Goal: Information Seeking & Learning: Learn about a topic

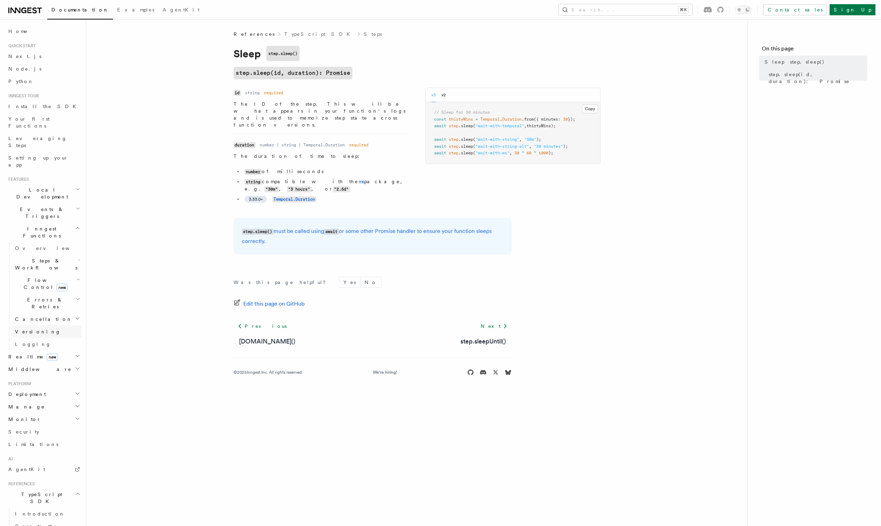
click at [53, 325] on link "Versioning" at bounding box center [46, 331] width 69 height 13
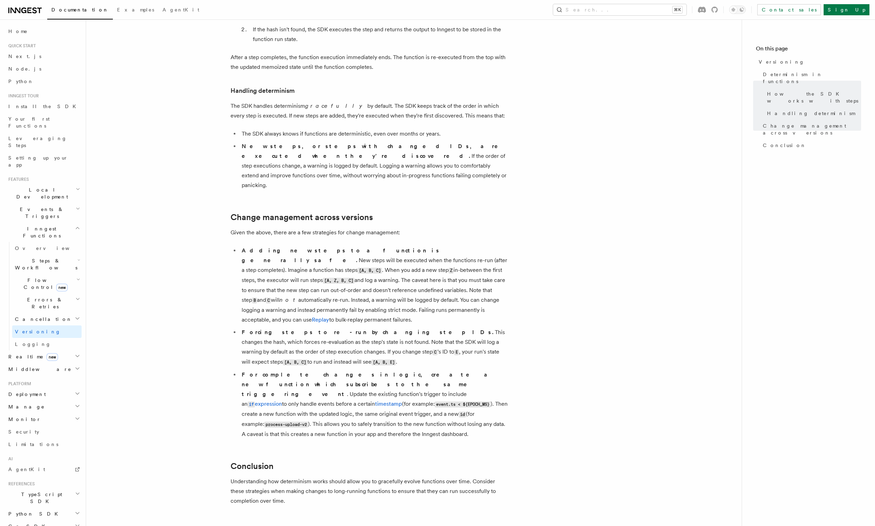
scroll to position [339, 0]
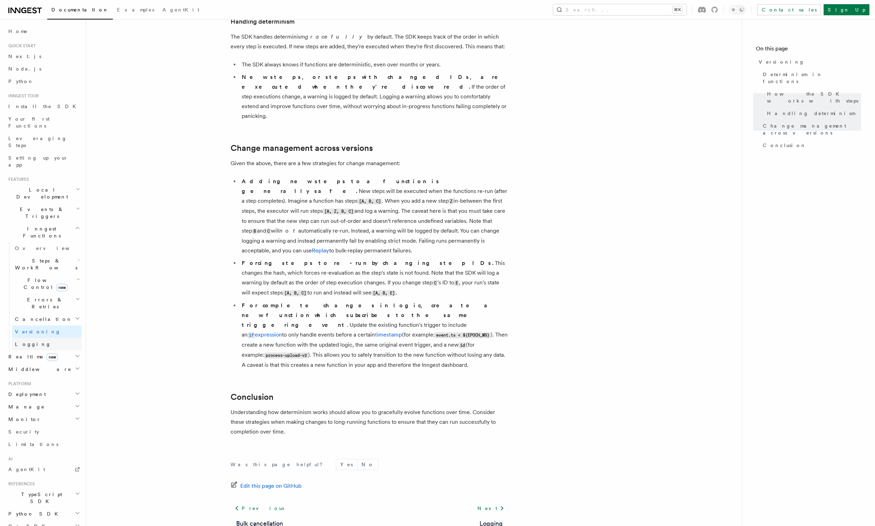
click at [28, 341] on span "Logging" at bounding box center [33, 344] width 36 height 6
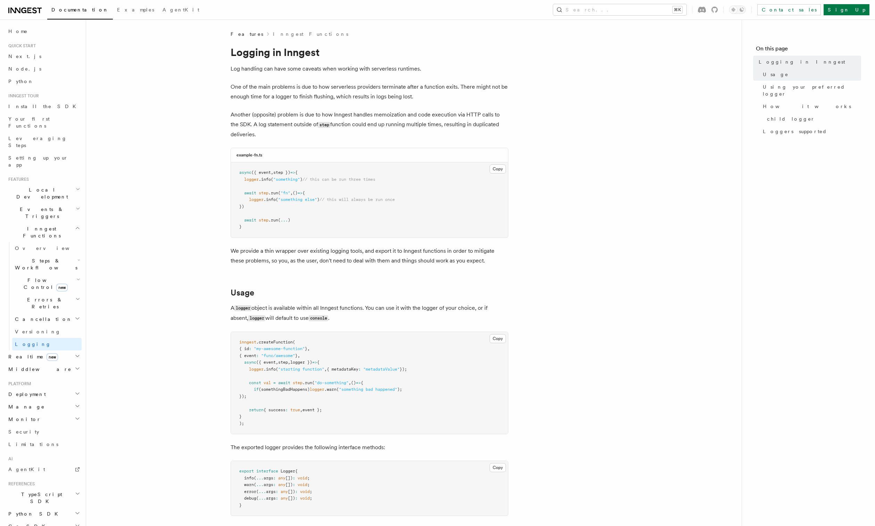
click at [47, 413] on h2 "Monitor" at bounding box center [44, 419] width 76 height 13
click at [53, 429] on span "Observability & metrics" at bounding box center [51, 435] width 72 height 13
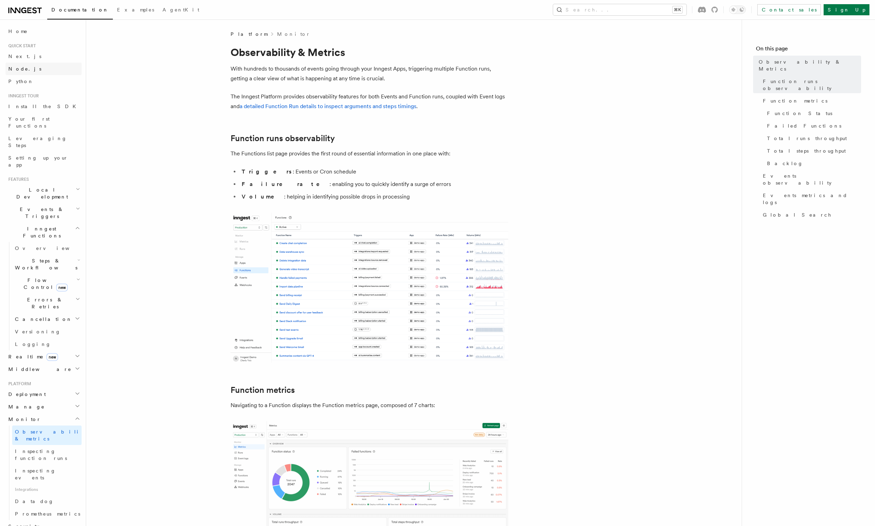
click at [43, 68] on link "Node.js" at bounding box center [44, 69] width 76 height 13
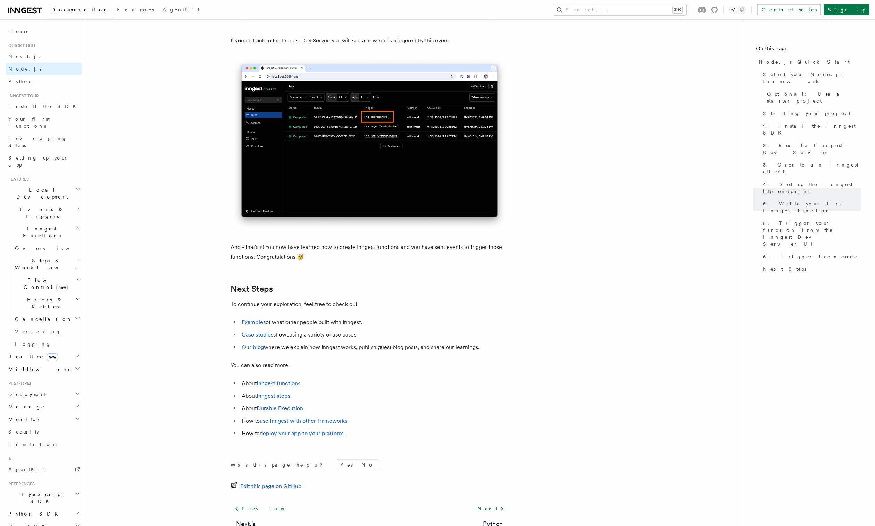
scroll to position [4156, 0]
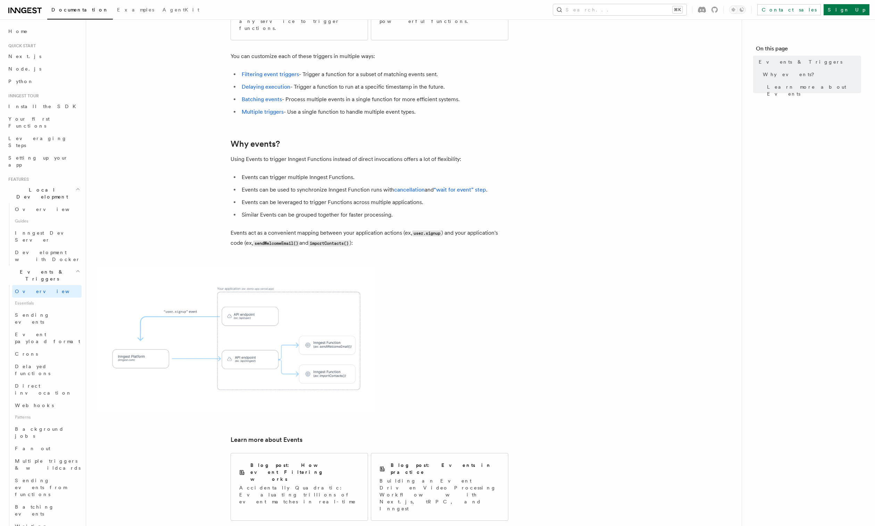
scroll to position [174, 0]
click at [37, 326] on link "Batching events" at bounding box center [46, 335] width 69 height 19
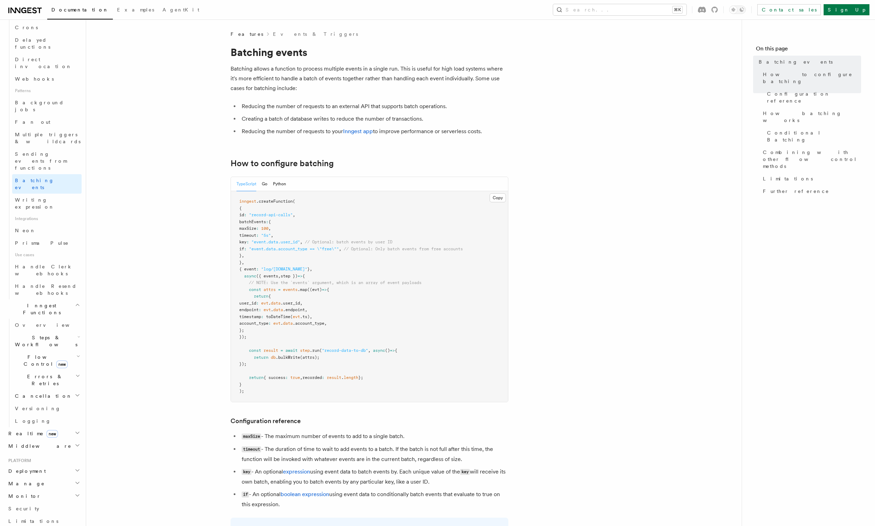
scroll to position [301, 0]
click at [34, 430] on span "Deployment" at bounding box center [26, 433] width 40 height 7
click at [50, 512] on span "Cloud Providers Setup" at bounding box center [44, 522] width 65 height 21
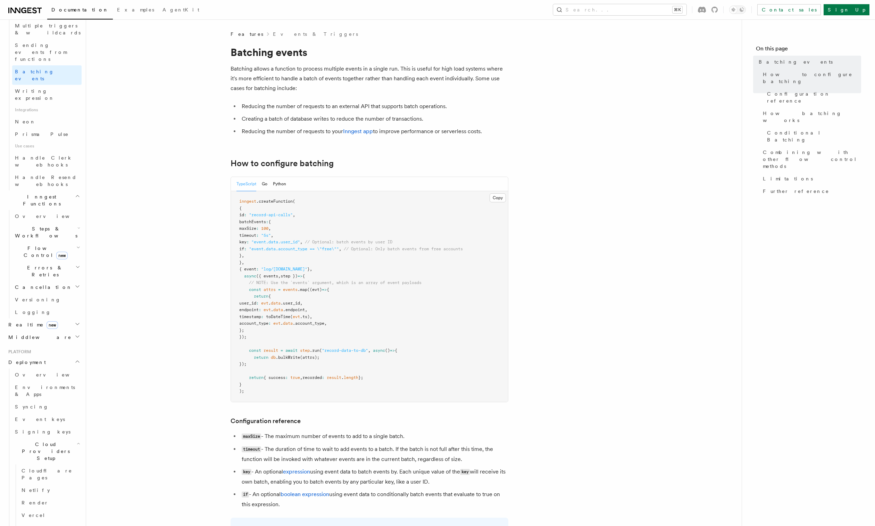
scroll to position [374, 0]
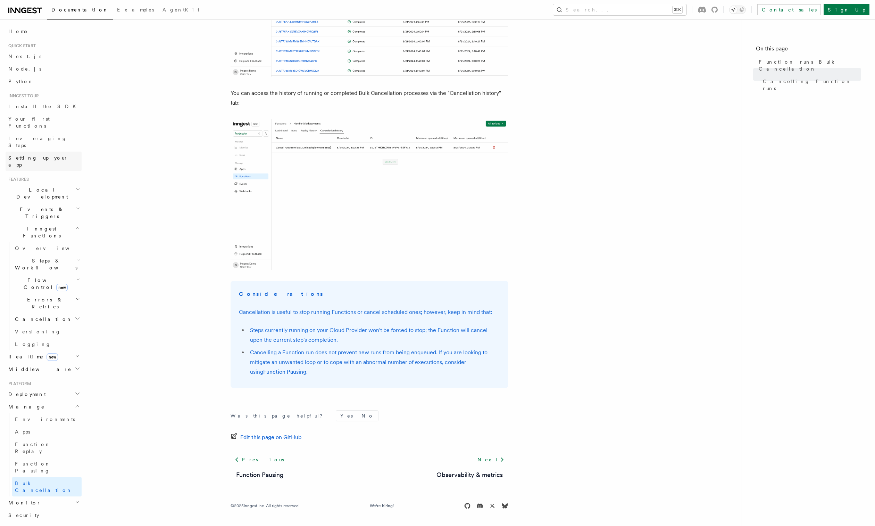
click at [54, 151] on link "Setting up your app" at bounding box center [44, 160] width 76 height 19
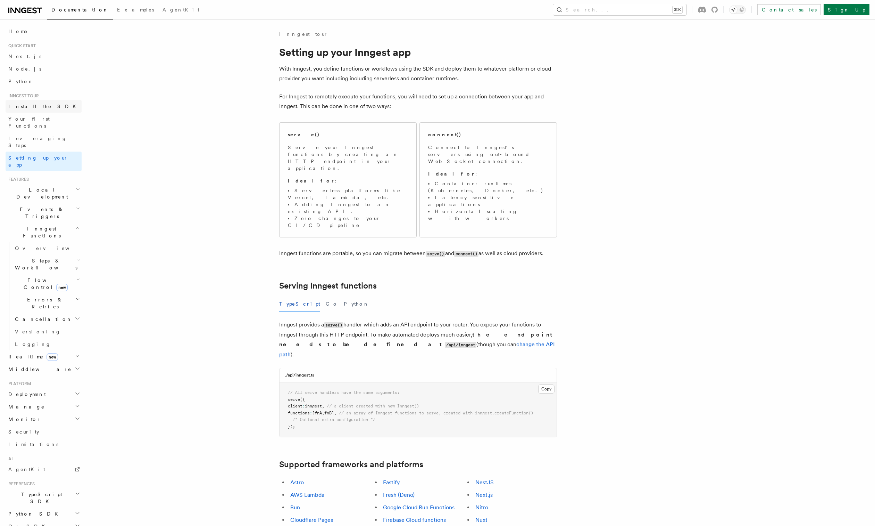
click at [49, 107] on link "Install the SDK" at bounding box center [44, 106] width 76 height 13
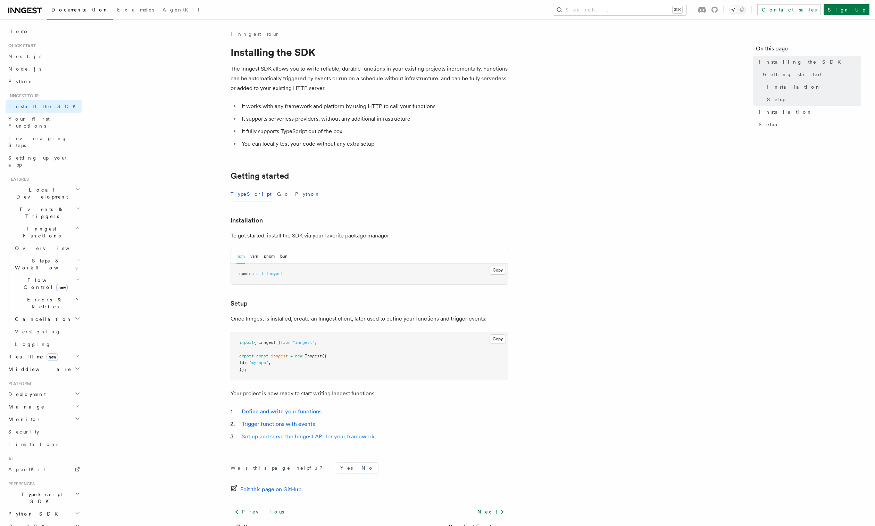
click at [329, 437] on link "Set up and serve the Inngest API for your framework" at bounding box center [308, 436] width 133 height 7
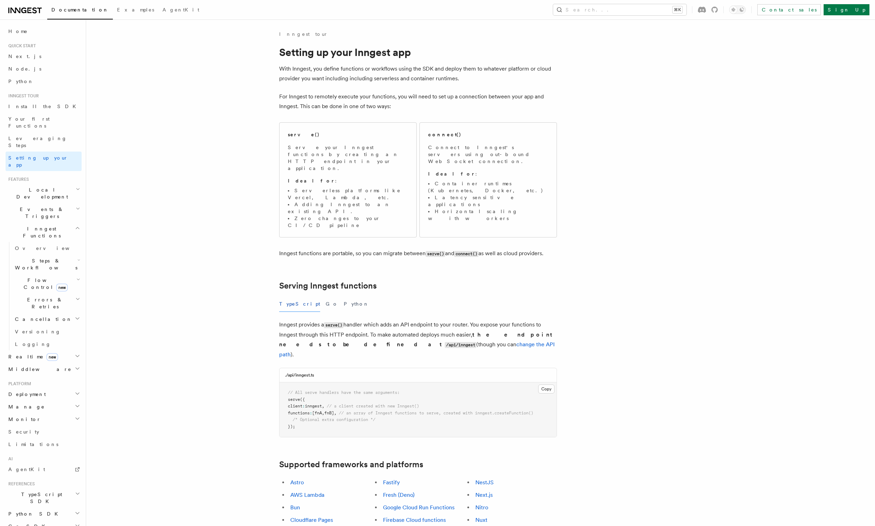
scroll to position [179, 0]
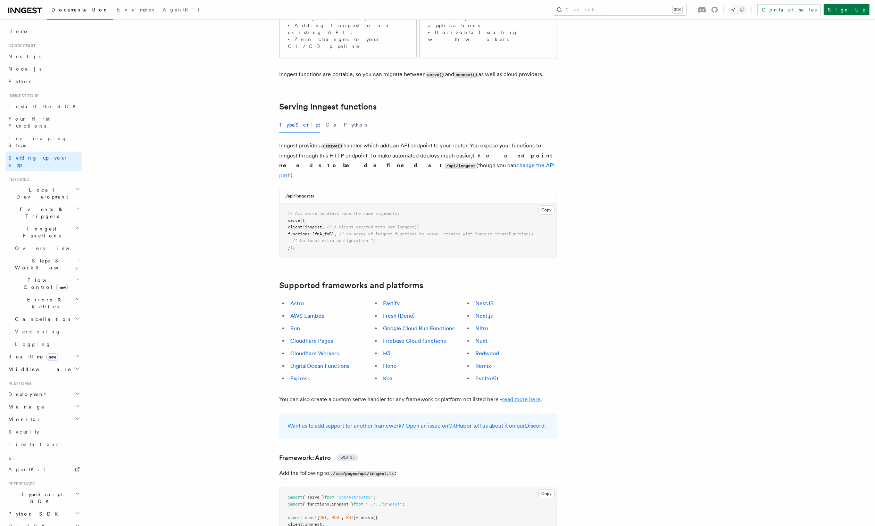
click at [520, 396] on link "read more here" at bounding box center [521, 399] width 39 height 7
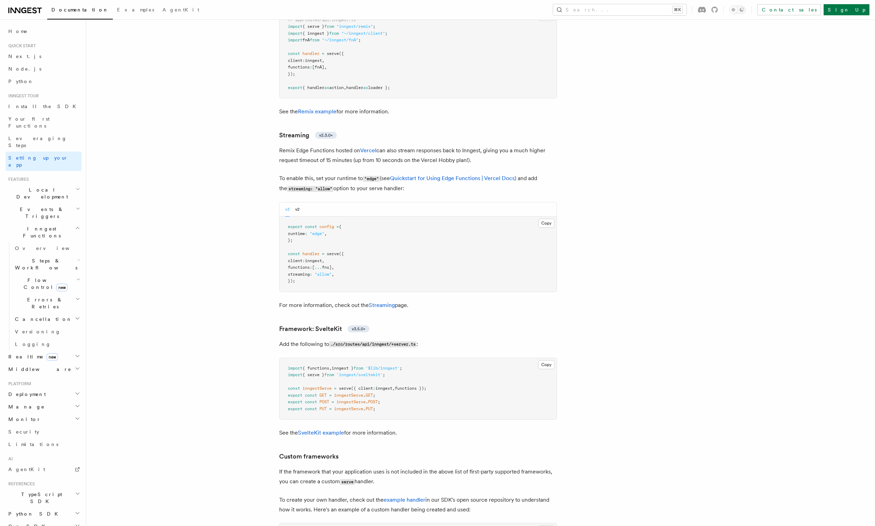
scroll to position [5560, 0]
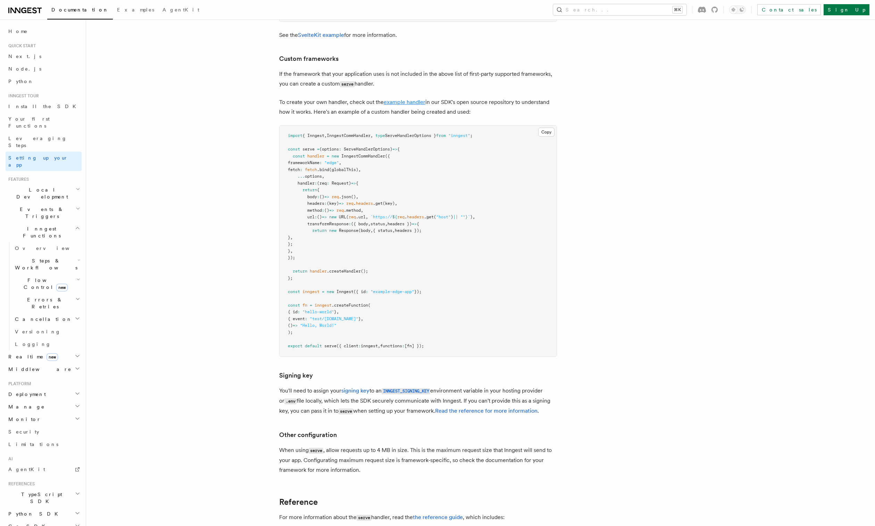
click at [400, 99] on link "example handler" at bounding box center [405, 102] width 42 height 7
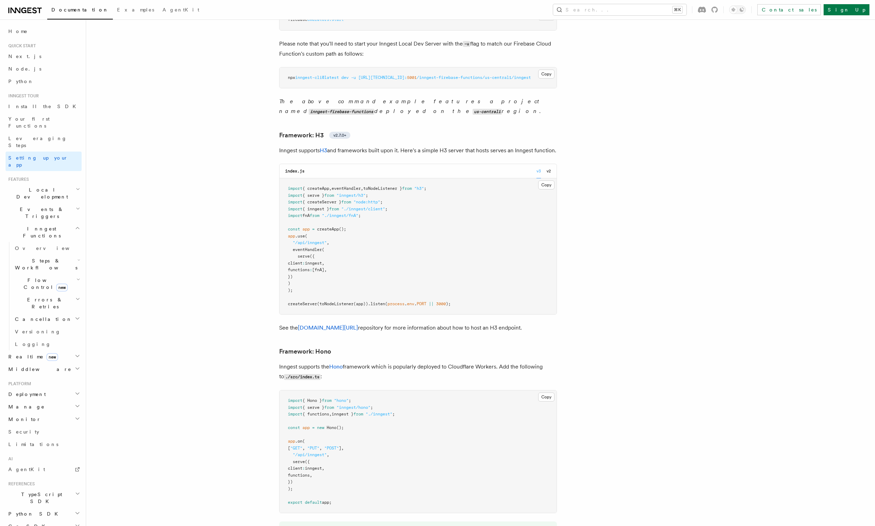
scroll to position [2920, 0]
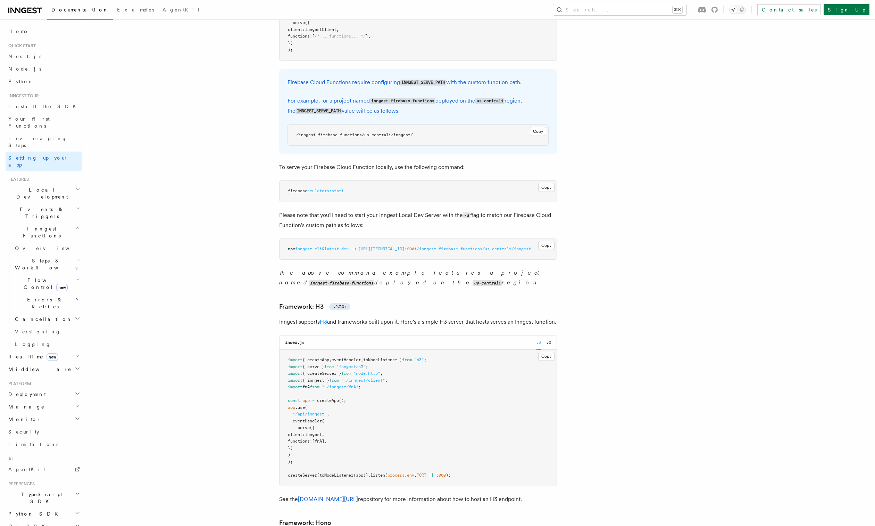
click at [327, 318] on link "H3" at bounding box center [323, 321] width 7 height 7
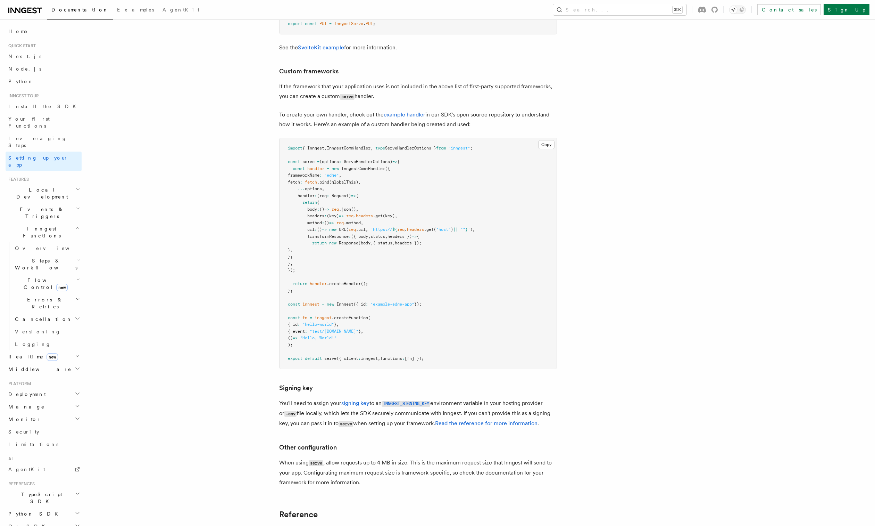
scroll to position [5361, 0]
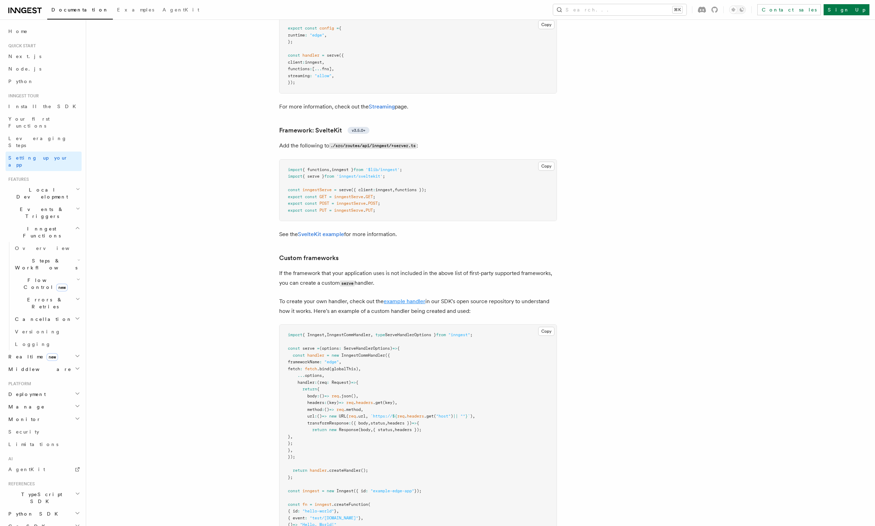
click at [405, 298] on link "example handler" at bounding box center [405, 301] width 42 height 7
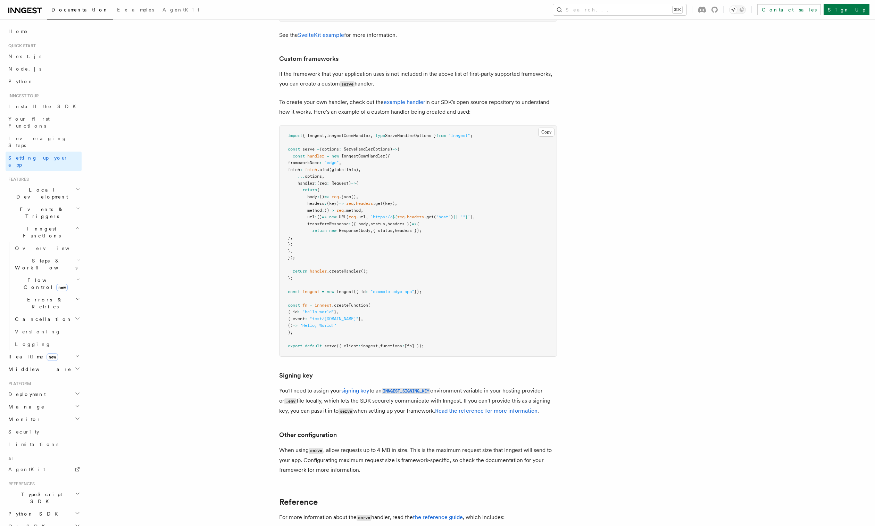
scroll to position [30, 0]
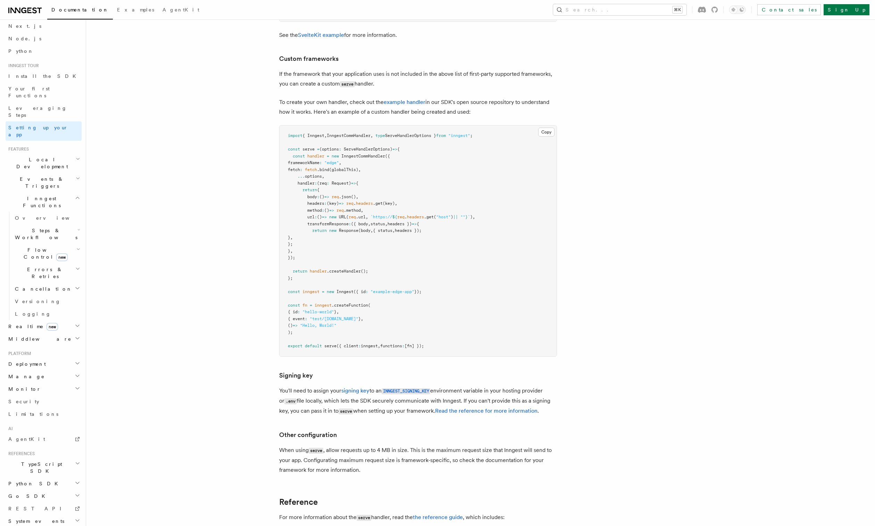
click at [49, 357] on h2 "Deployment" at bounding box center [44, 363] width 76 height 13
click at [52, 370] on link "Overview" at bounding box center [46, 376] width 69 height 13
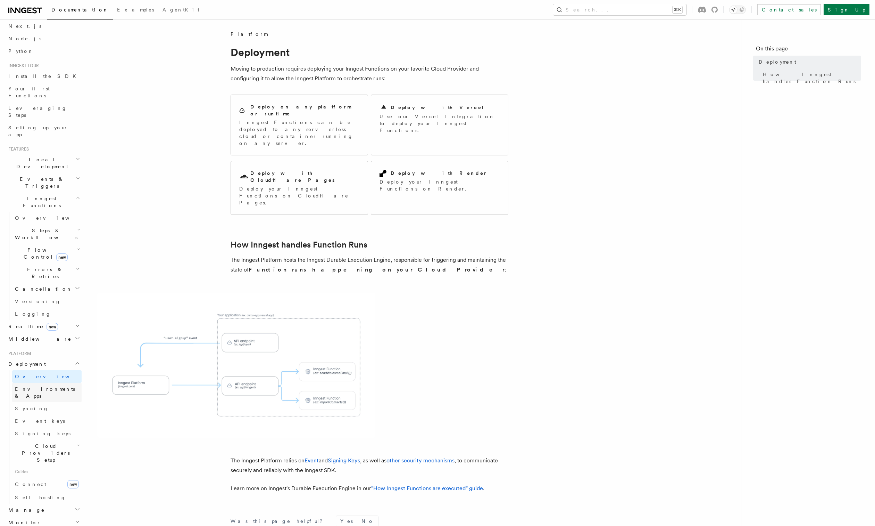
click at [52, 386] on span "Environments & Apps" at bounding box center [45, 392] width 60 height 13
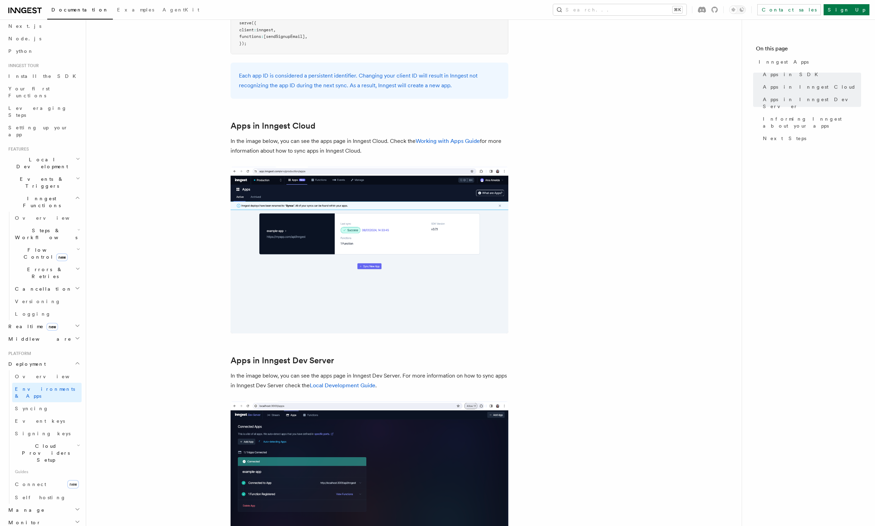
scroll to position [683, 0]
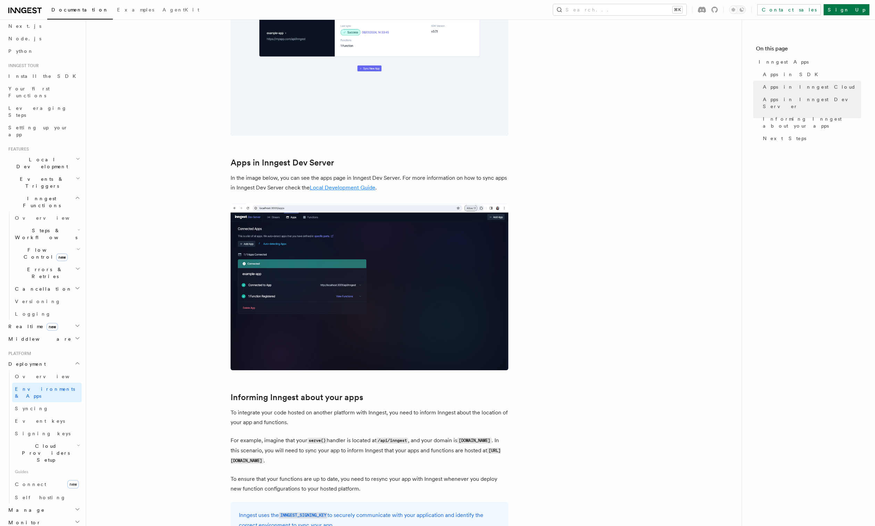
click at [354, 188] on link "Local Development Guide" at bounding box center [343, 187] width 66 height 7
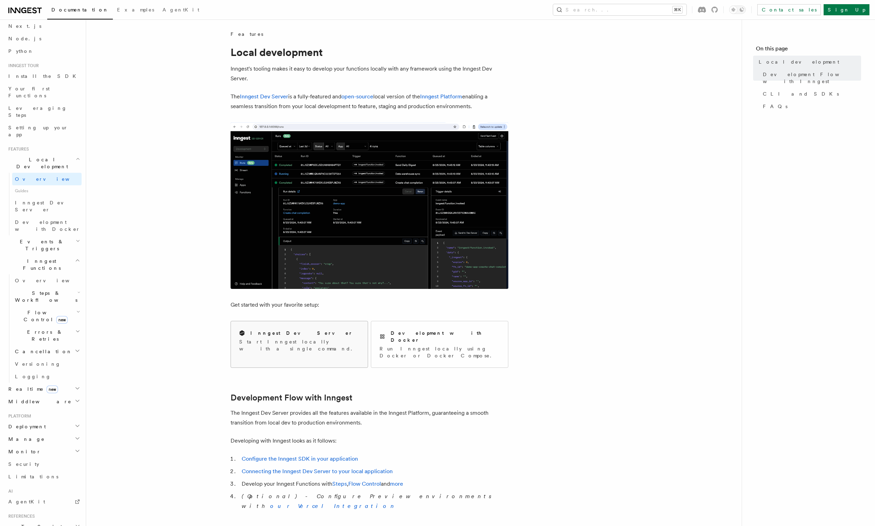
click at [322, 343] on p "Start Inngest locally with a single command." at bounding box center [299, 345] width 120 height 14
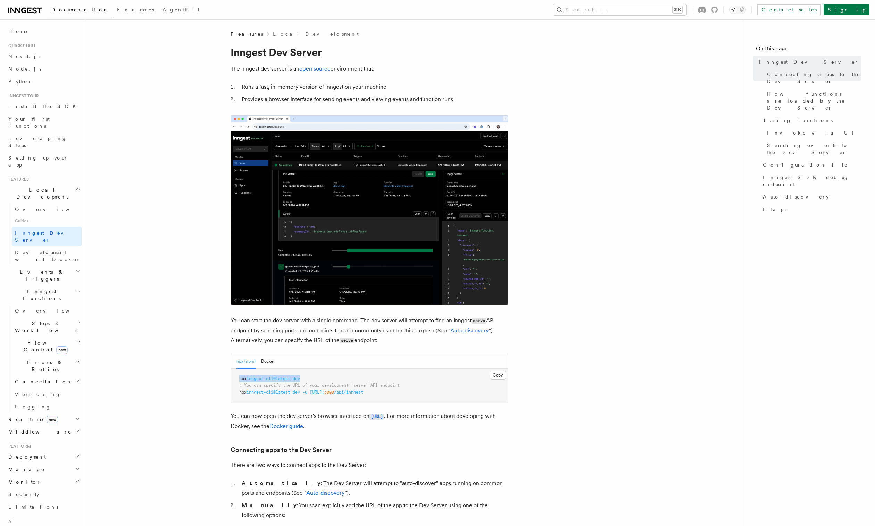
drag, startPoint x: 316, startPoint y: 377, endPoint x: 234, endPoint y: 374, distance: 81.7
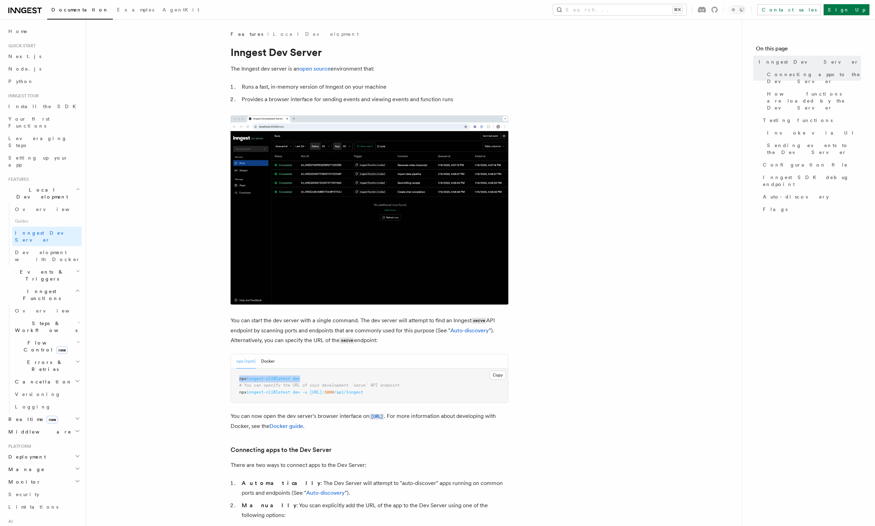
click at [235, 374] on pre "npx inngest-cli@latest dev # You can specify the URL of your development `serve…" at bounding box center [369, 385] width 277 height 34
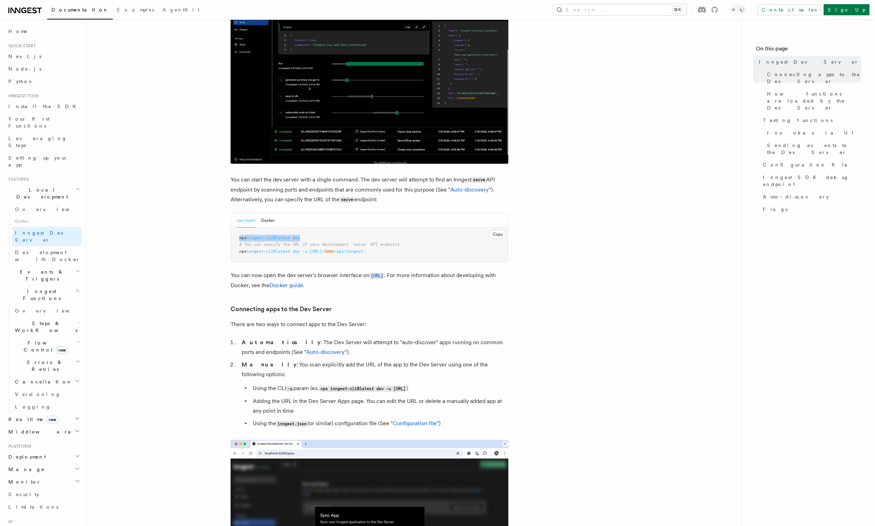
scroll to position [135, 0]
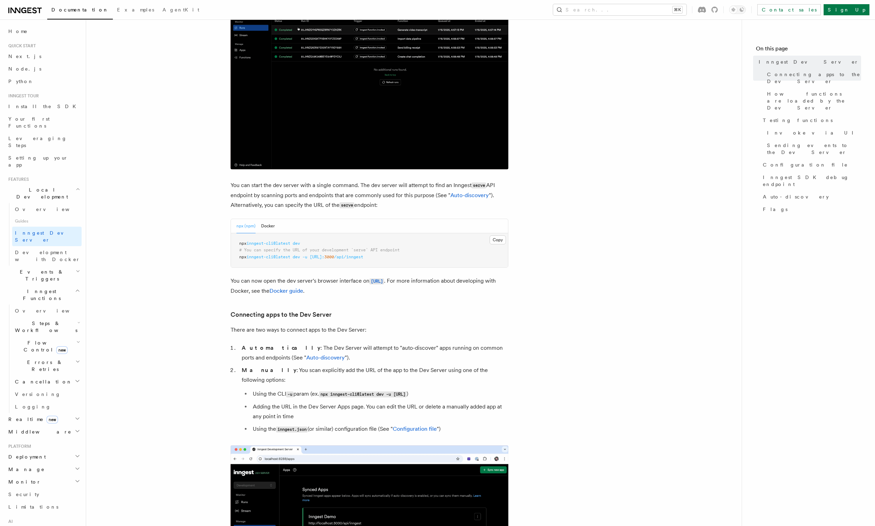
click at [313, 242] on pre "npx inngest-cli@latest dev # You can specify the URL of your development `serve…" at bounding box center [369, 250] width 277 height 34
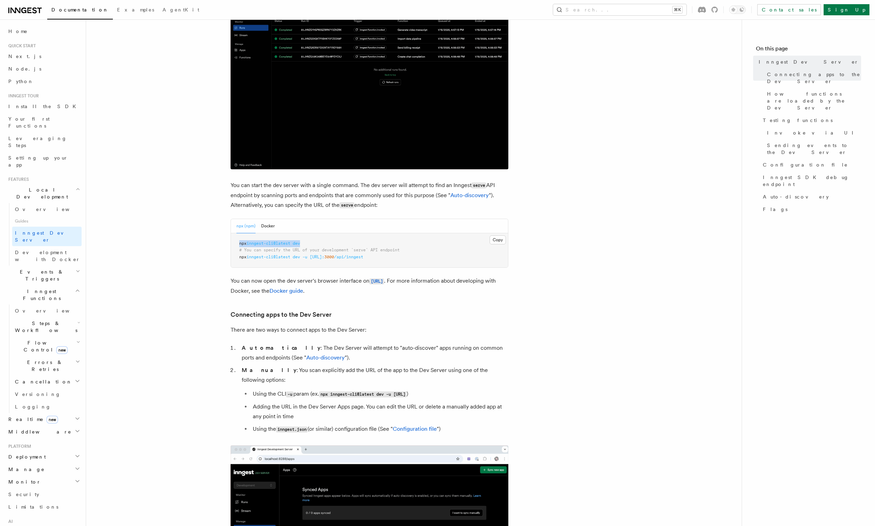
drag, startPoint x: 324, startPoint y: 242, endPoint x: 238, endPoint y: 244, distance: 85.8
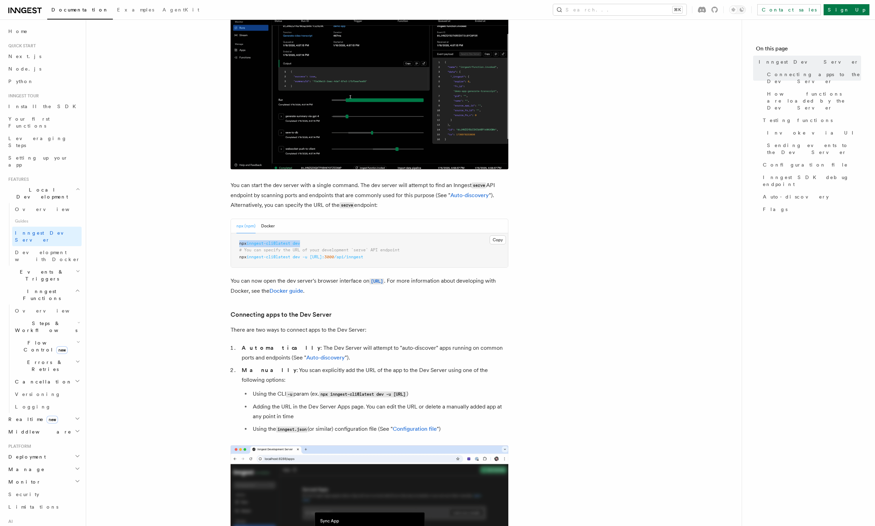
click at [238, 244] on pre "npx inngest-cli@latest dev # You can specify the URL of your development `serve…" at bounding box center [369, 250] width 277 height 34
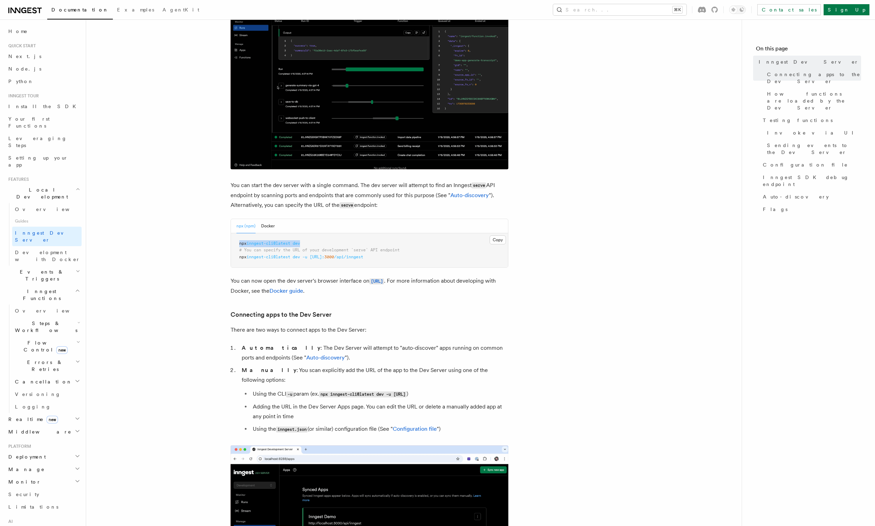
copy span "npx inngest-cli@latest dev"
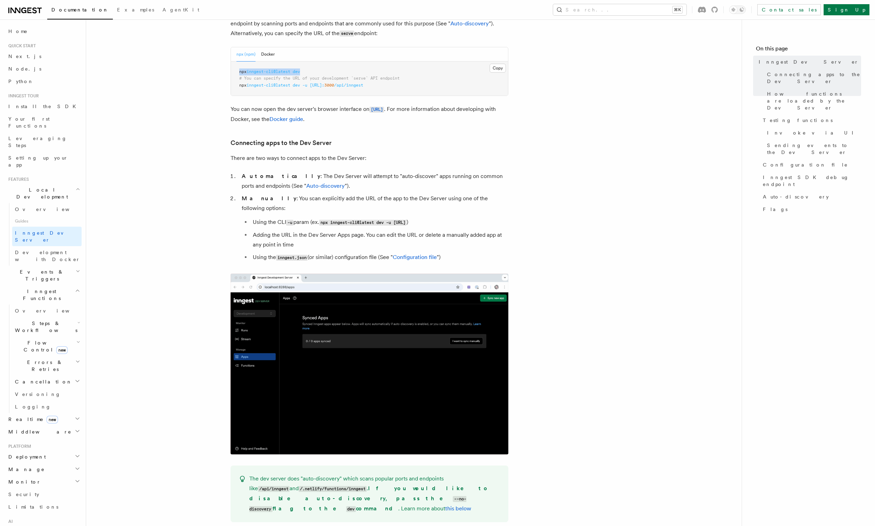
scroll to position [0, 0]
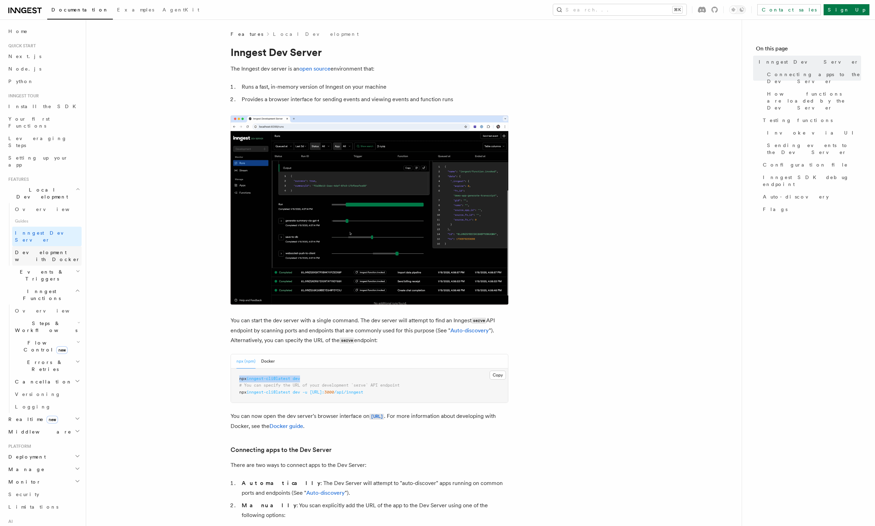
click at [49, 249] on span "Development with Docker" at bounding box center [47, 255] width 65 height 13
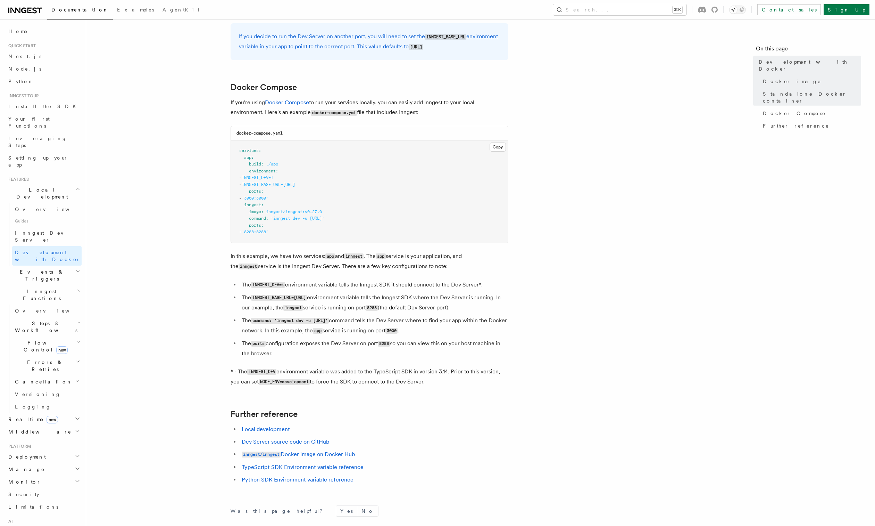
scroll to position [494, 0]
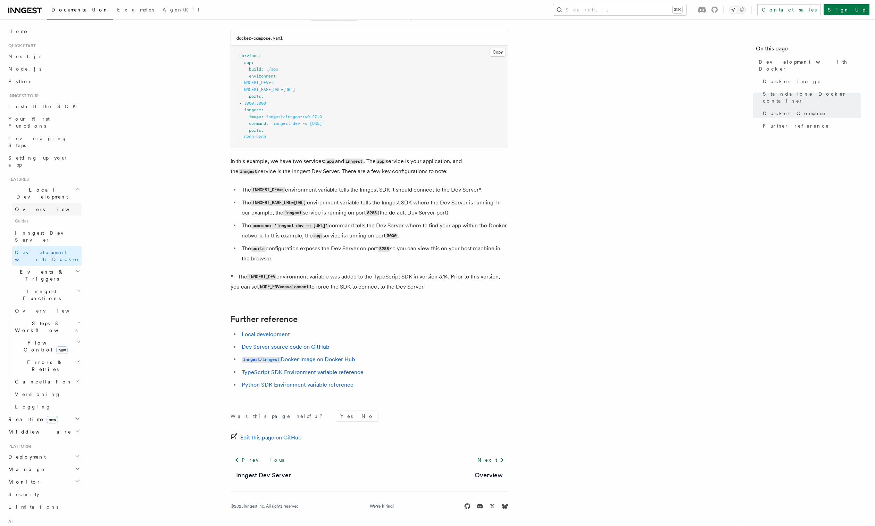
click at [48, 203] on link "Overview" at bounding box center [46, 209] width 69 height 13
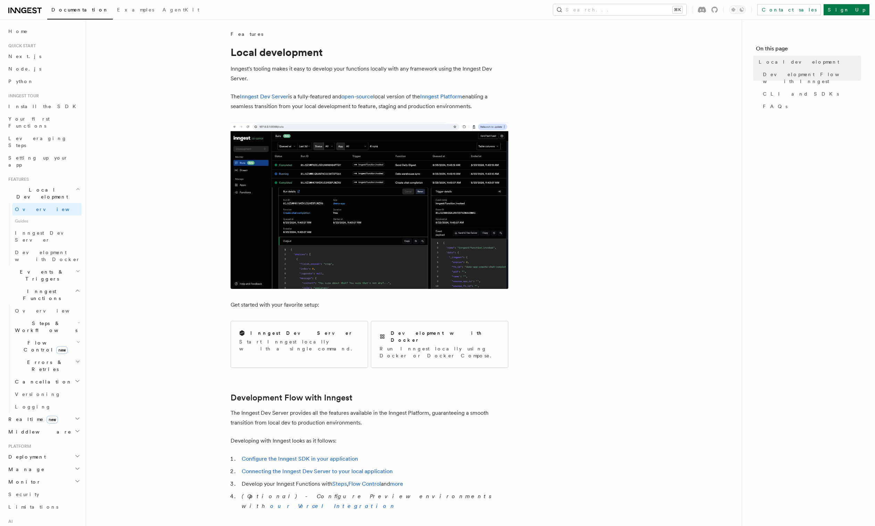
click at [337, 215] on img at bounding box center [370, 205] width 278 height 166
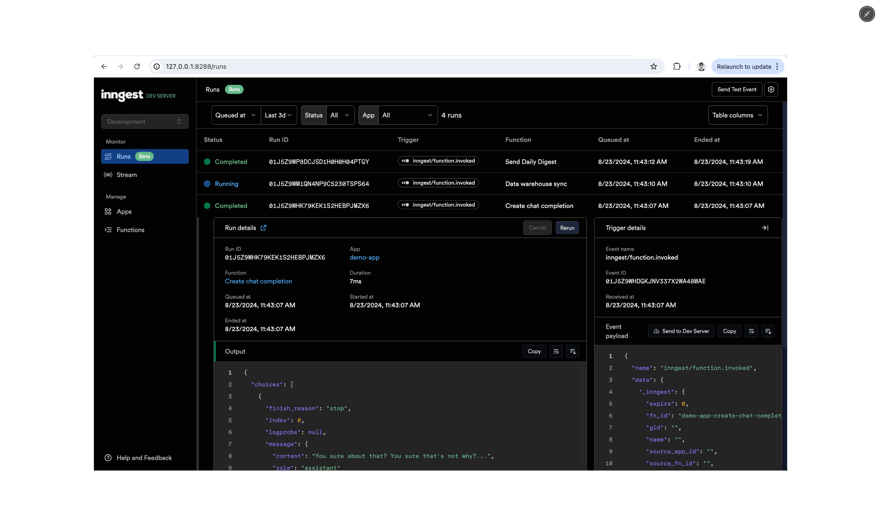
click at [62, 241] on div at bounding box center [440, 263] width 881 height 526
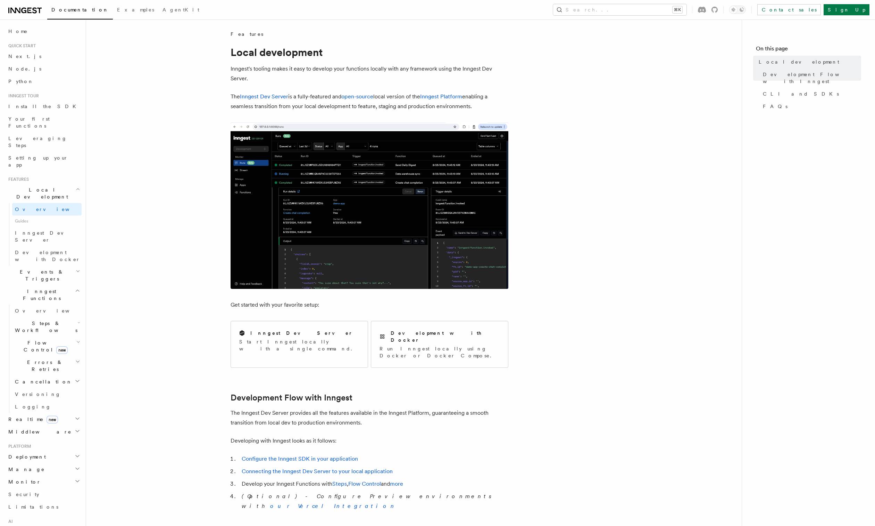
click at [66, 413] on h2 "Realtime new" at bounding box center [44, 419] width 76 height 13
click at [47, 482] on h2 "Deployment" at bounding box center [44, 488] width 76 height 13
click at [50, 499] on h2 "TypeScript SDK" at bounding box center [44, 508] width 76 height 19
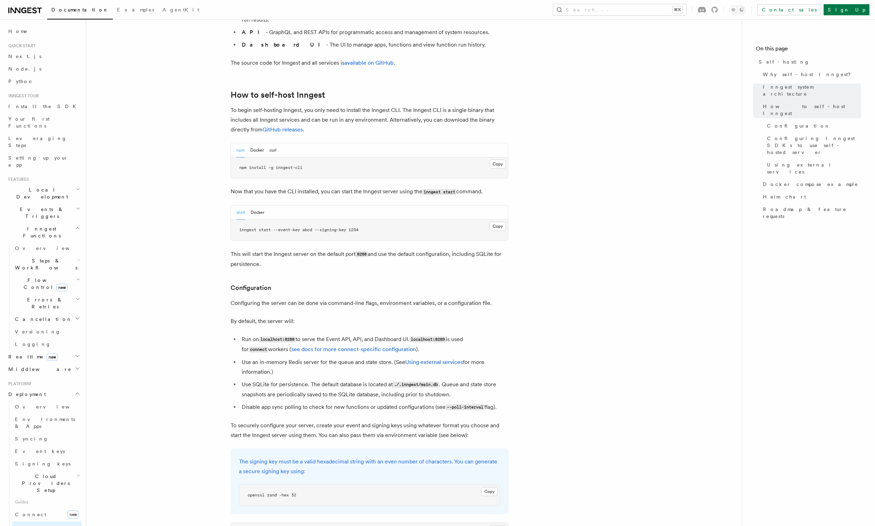
scroll to position [610, 0]
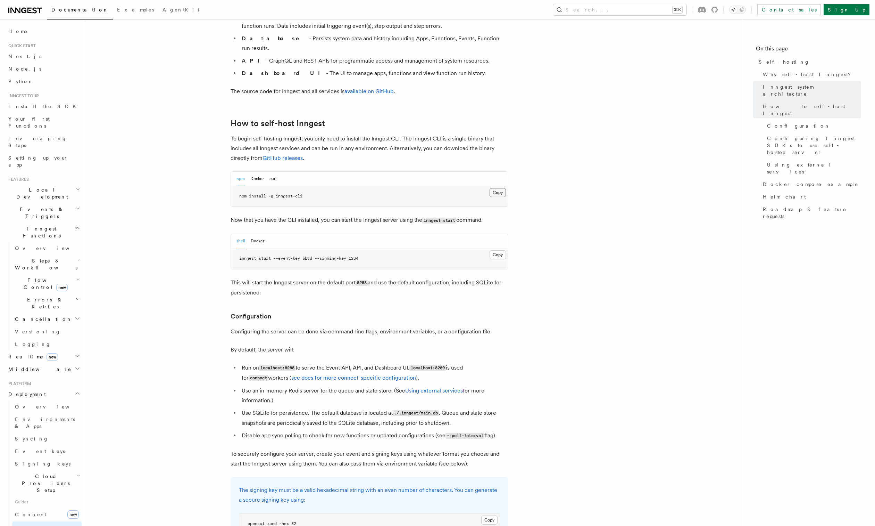
click at [497, 188] on button "Copy Copied" at bounding box center [498, 192] width 16 height 9
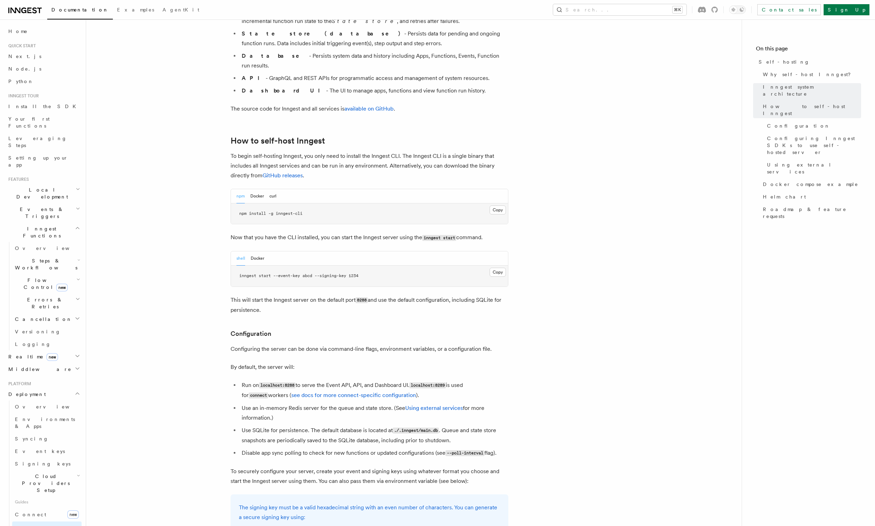
scroll to position [583, 0]
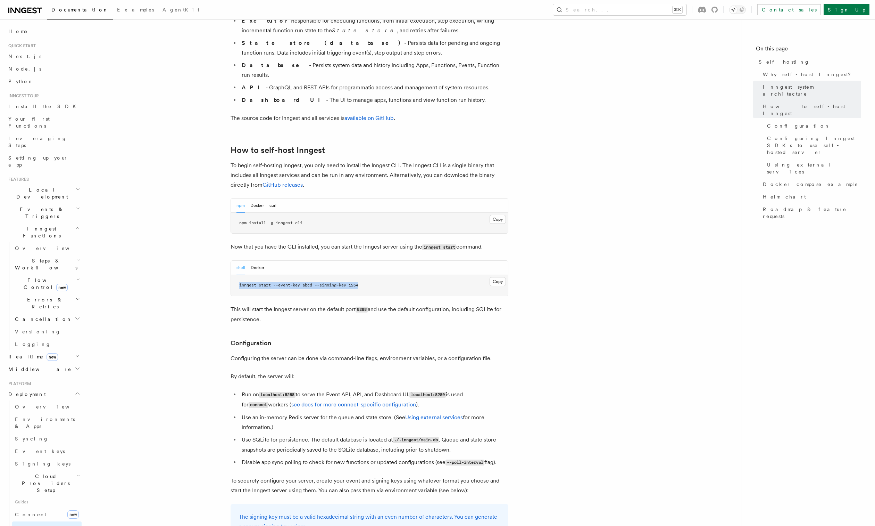
drag, startPoint x: 436, startPoint y: 267, endPoint x: 240, endPoint y: 264, distance: 195.3
click at [237, 275] on pre "inngest start --event-key abcd --signing-key 1234" at bounding box center [369, 285] width 277 height 21
copy span "inngest start --event-key abcd --signing-key 1234"
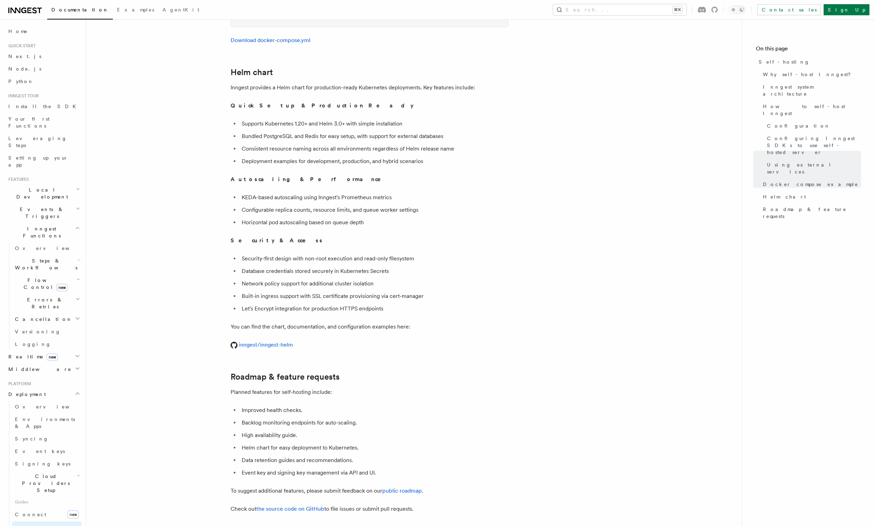
scroll to position [2460, 0]
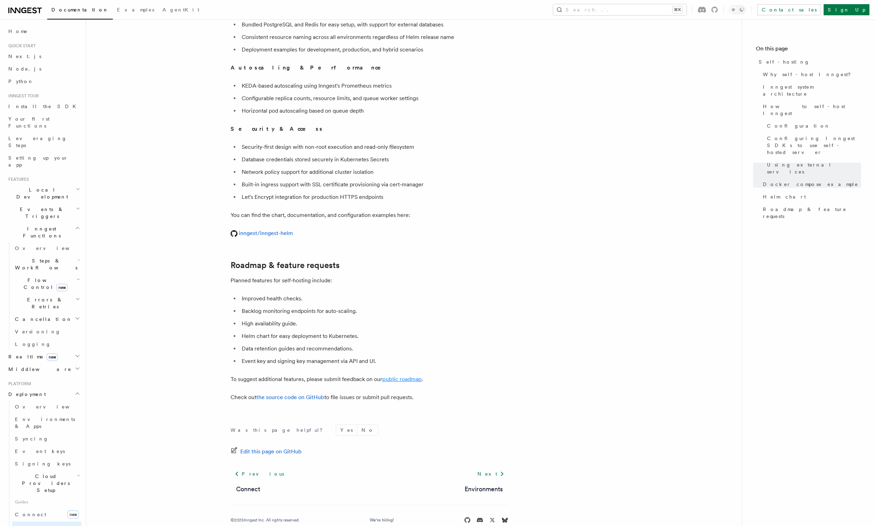
click at [402, 376] on link "public roadmap" at bounding box center [402, 379] width 40 height 7
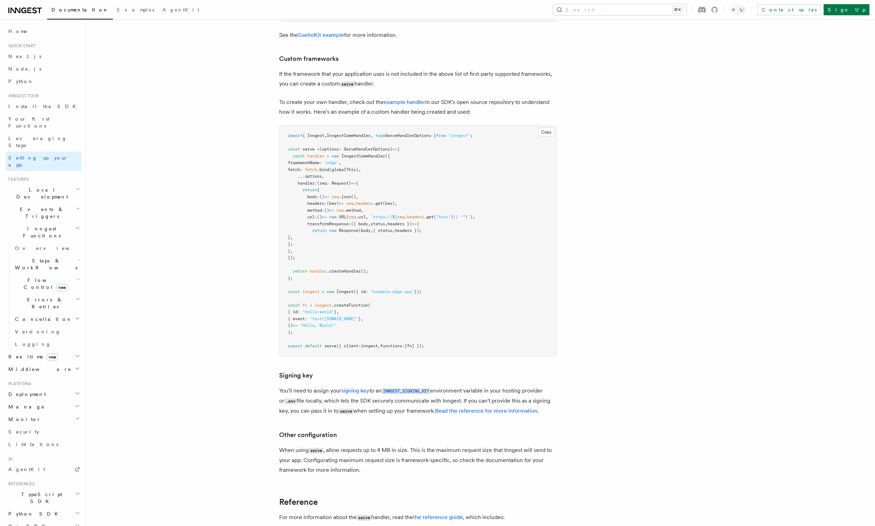
scroll to position [5560, 0]
click at [55, 350] on h2 "Realtime new" at bounding box center [44, 356] width 76 height 13
click at [58, 378] on span "React hooks / Next.js" at bounding box center [48, 385] width 67 height 14
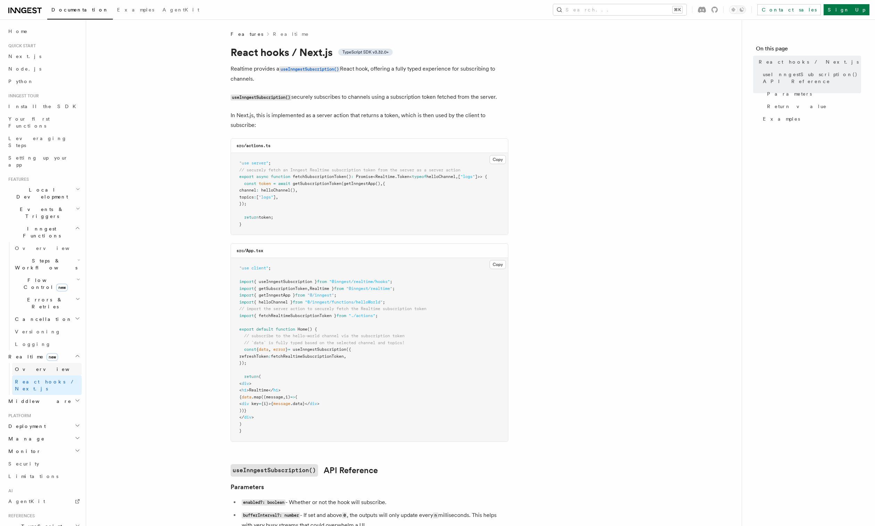
click at [58, 363] on link "Overview" at bounding box center [46, 369] width 69 height 13
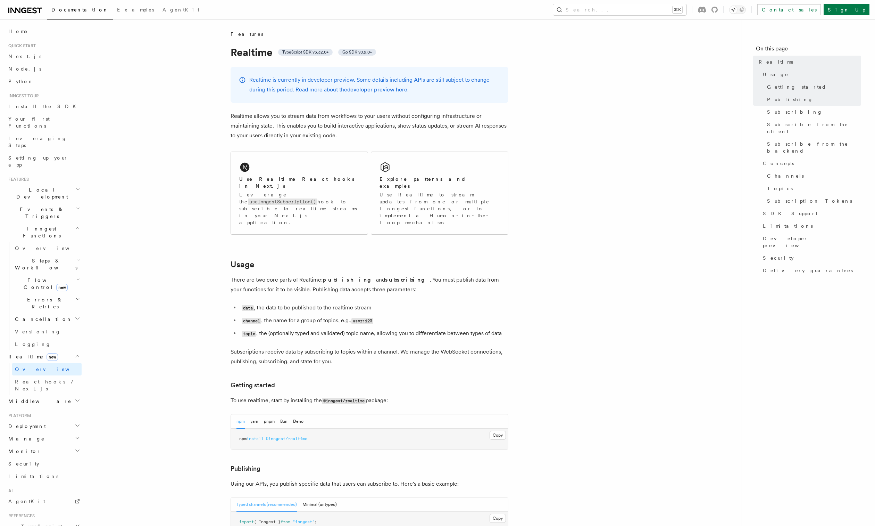
click at [402, 91] on link "developer preview here" at bounding box center [377, 89] width 60 height 7
click at [718, 11] on icon at bounding box center [715, 10] width 6 height 6
click at [24, 397] on span "Middleware" at bounding box center [39, 400] width 66 height 7
click at [51, 407] on link "Overview" at bounding box center [46, 413] width 69 height 13
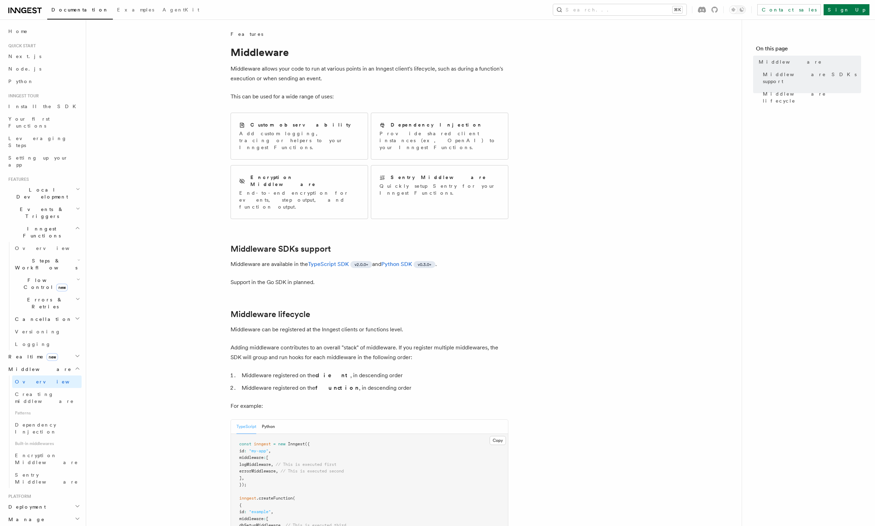
click at [44, 500] on h2 "Deployment" at bounding box center [44, 506] width 76 height 13
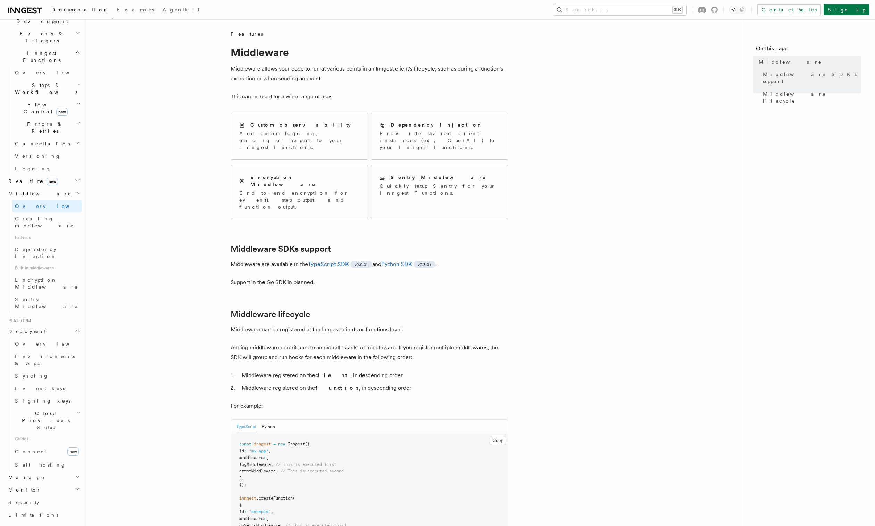
scroll to position [228, 0]
click at [43, 406] on link "Self hosting" at bounding box center [46, 412] width 69 height 13
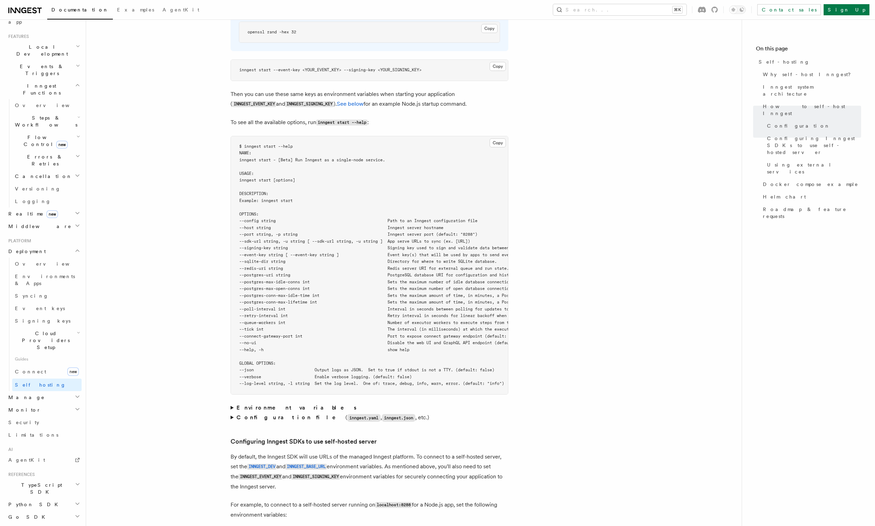
scroll to position [1102, 0]
click at [273, 403] on strong "Environment variables" at bounding box center [297, 406] width 121 height 7
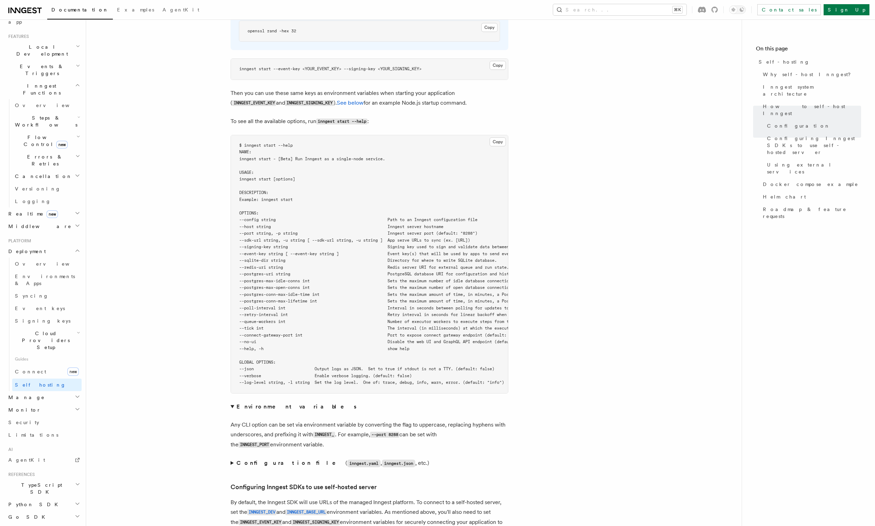
click at [255, 459] on strong "Configuration file" at bounding box center [291, 462] width 109 height 7
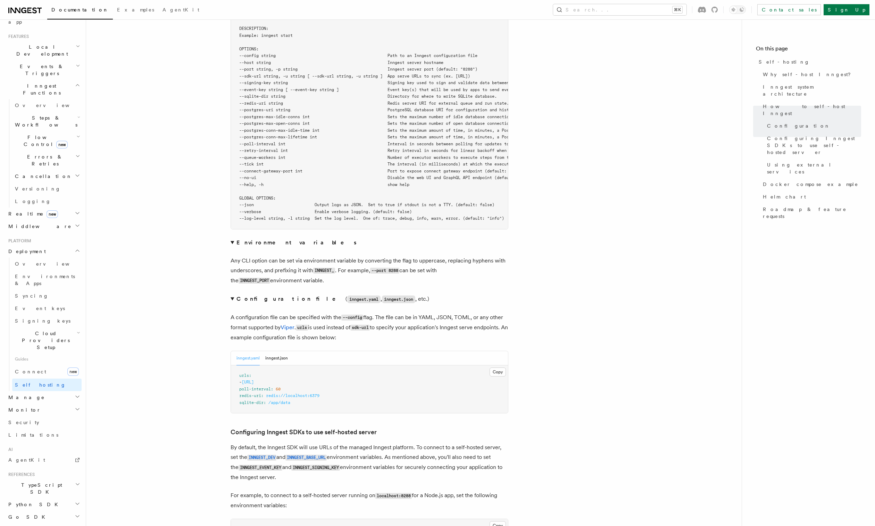
scroll to position [1268, 0]
click at [285, 349] on button "inngest.json" at bounding box center [276, 356] width 23 height 14
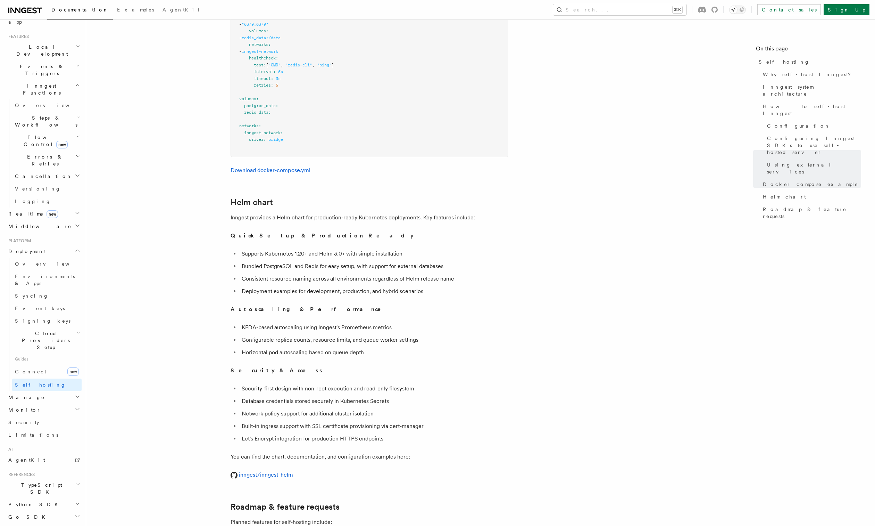
scroll to position [2395, 0]
click at [280, 471] on link "inngest/inngest-helm" at bounding box center [262, 474] width 63 height 7
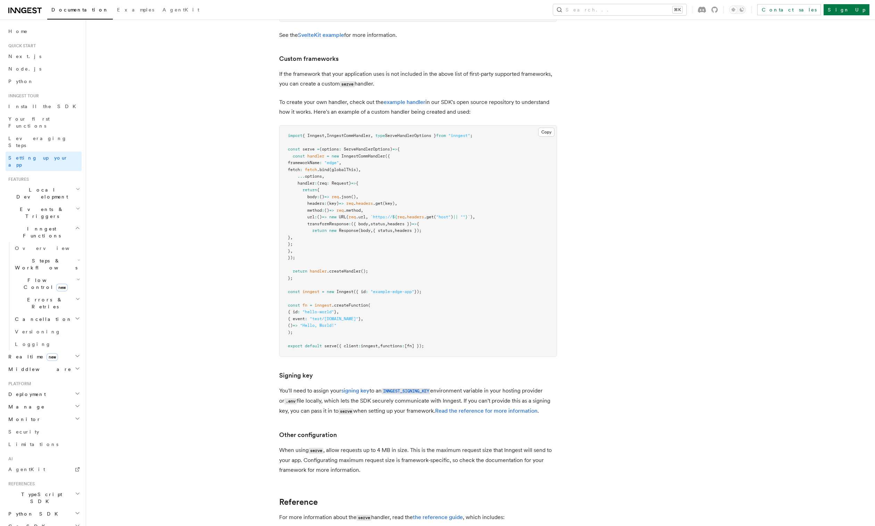
click at [58, 203] on h2 "Events & Triggers" at bounding box center [44, 212] width 76 height 19
click at [60, 297] on link "Delayed functions" at bounding box center [46, 306] width 69 height 19
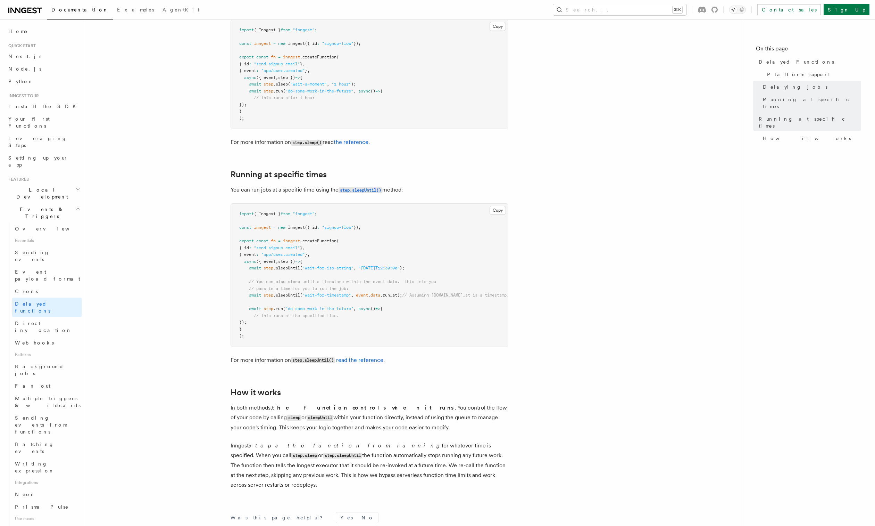
scroll to position [390, 0]
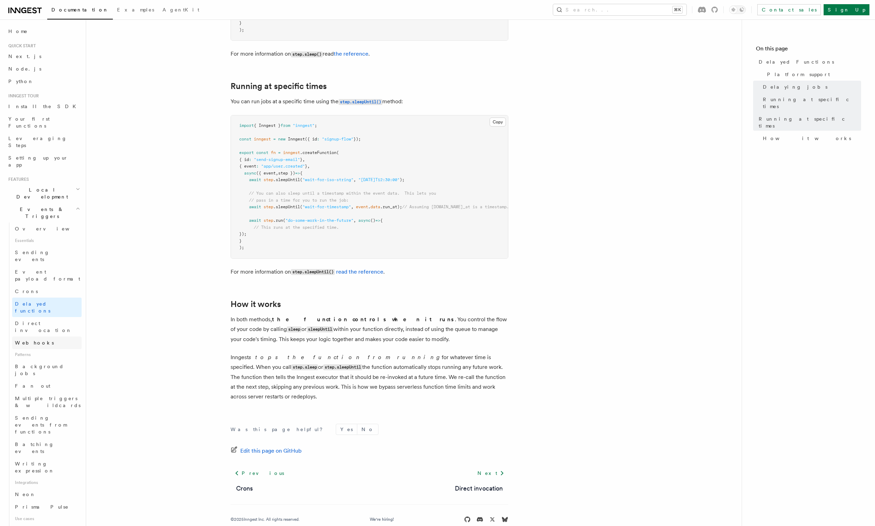
click at [37, 340] on span "Webhooks" at bounding box center [34, 343] width 39 height 6
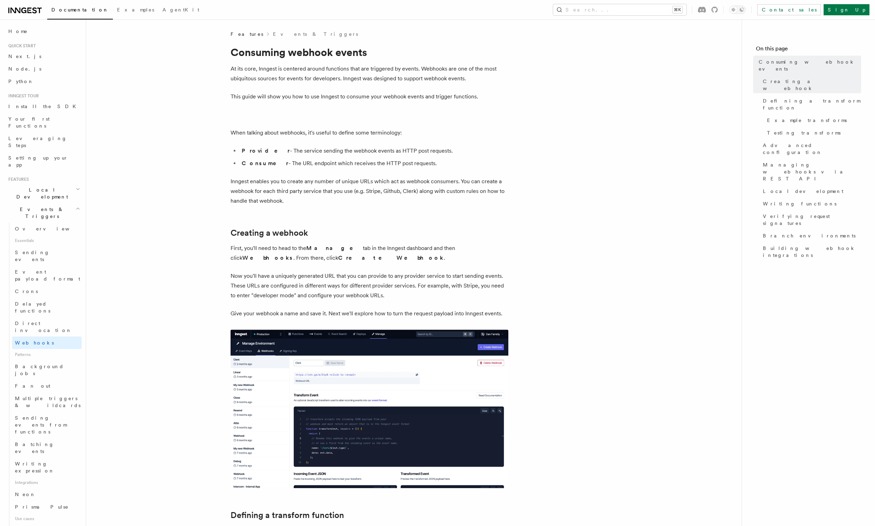
click at [342, 361] on img at bounding box center [370, 408] width 278 height 158
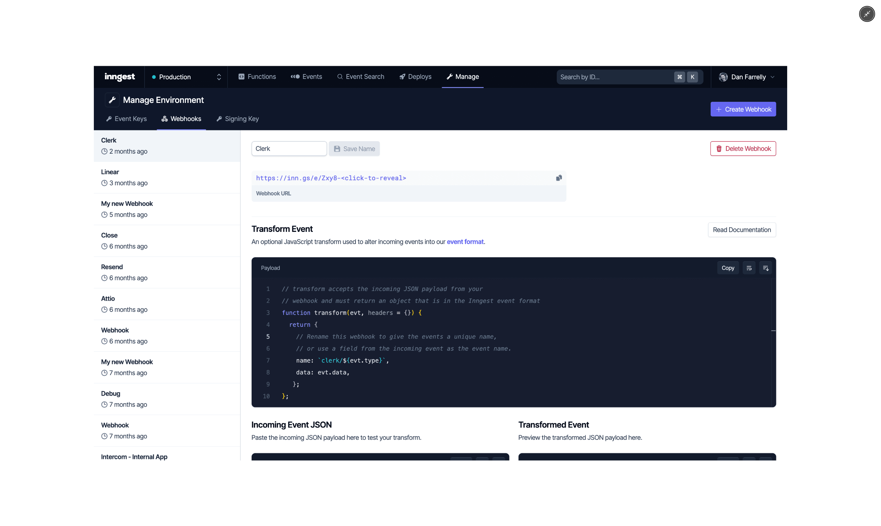
click at [48, 269] on div at bounding box center [440, 263] width 881 height 526
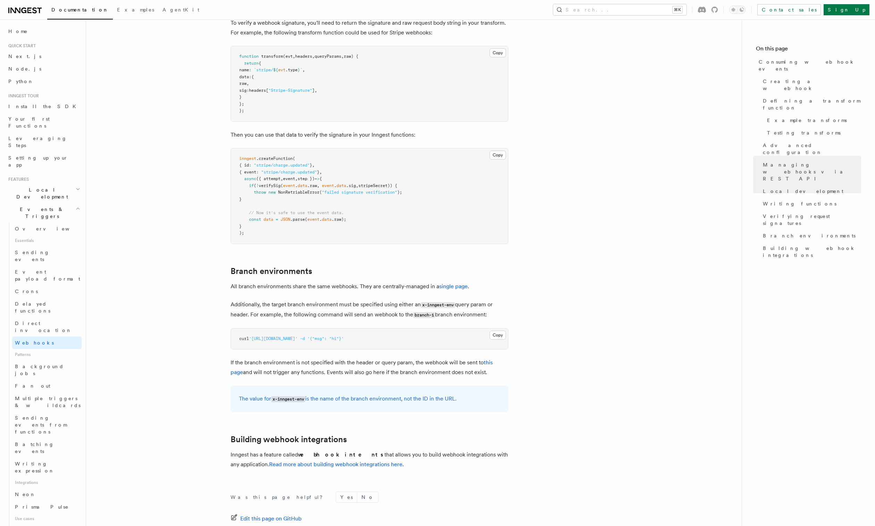
scroll to position [2139, 0]
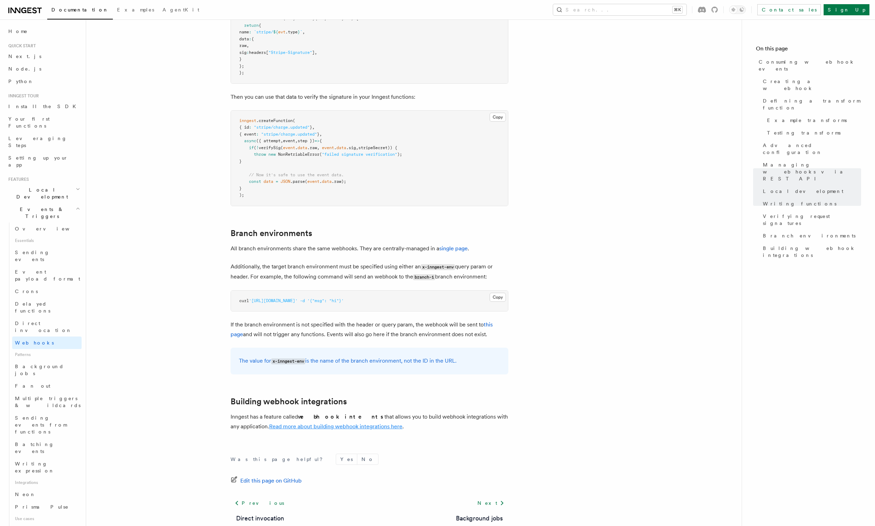
click at [323, 423] on link "Read more about building webhook integrations here" at bounding box center [335, 426] width 133 height 7
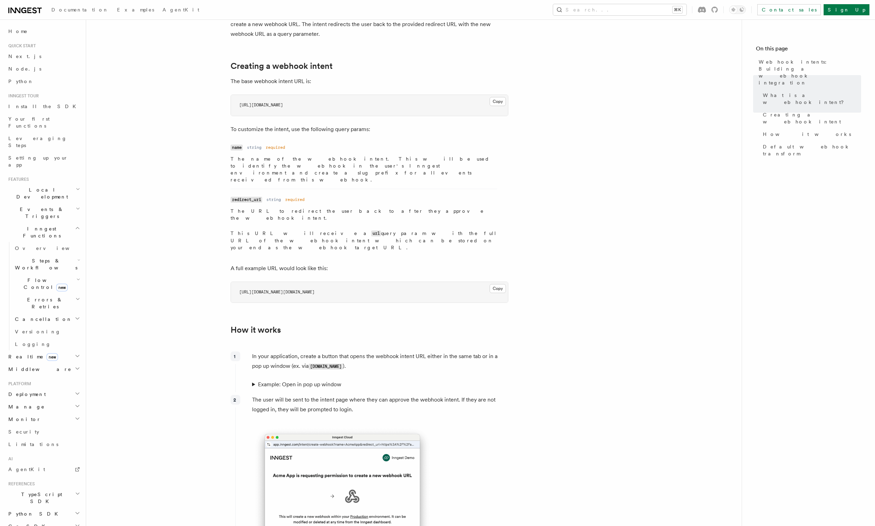
scroll to position [106, 0]
click at [129, 303] on article "Webhook intents: Building a webhook integration Webhook intents is a feature th…" at bounding box center [414, 463] width 634 height 1077
click at [54, 350] on h2 "Realtime new" at bounding box center [44, 356] width 76 height 13
click at [49, 395] on h2 "Middleware" at bounding box center [44, 401] width 76 height 13
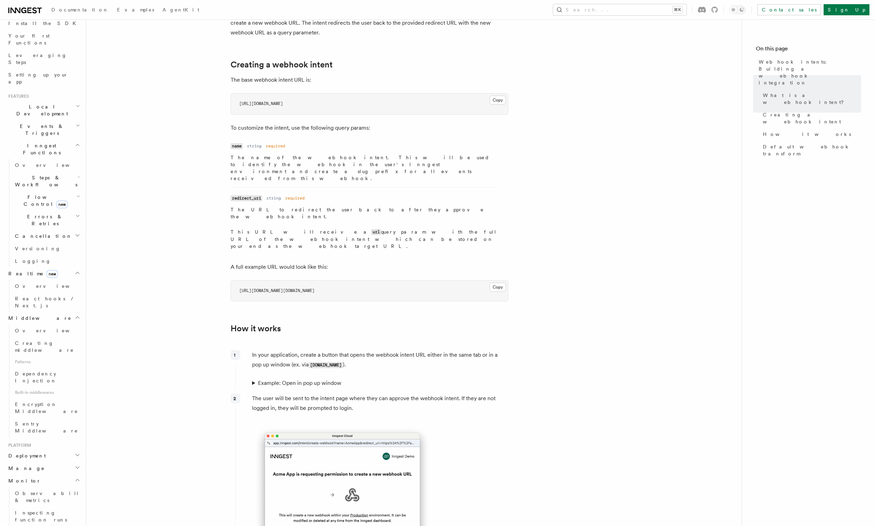
scroll to position [84, 0]
click at [61, 509] on span "Inspecting function runs" at bounding box center [41, 515] width 52 height 13
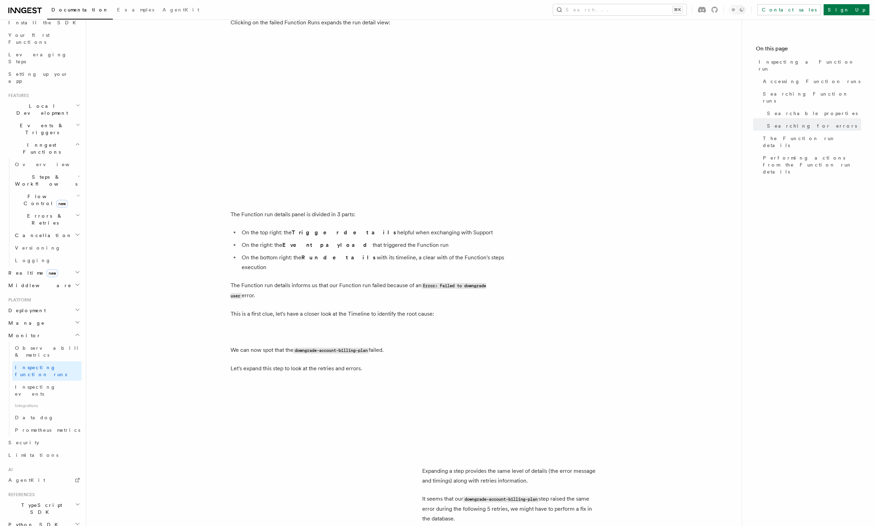
scroll to position [1600, 0]
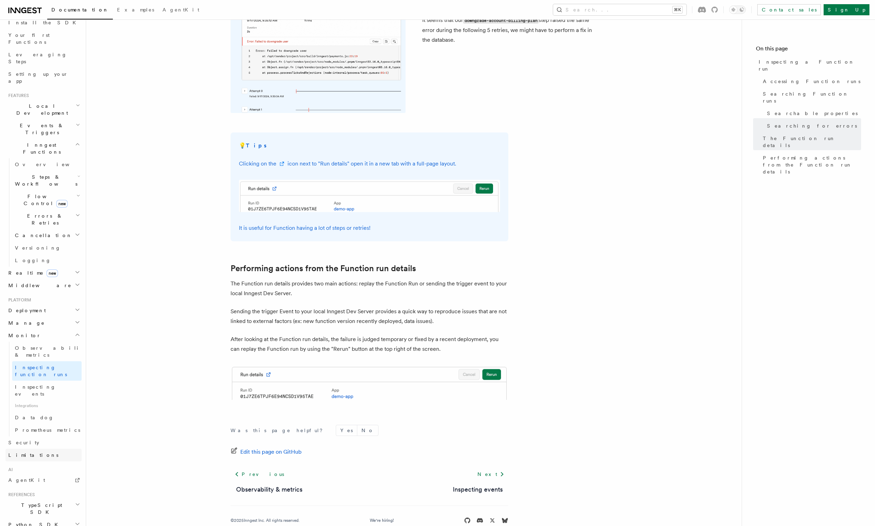
click at [13, 452] on span "Limitations" at bounding box center [33, 455] width 50 height 6
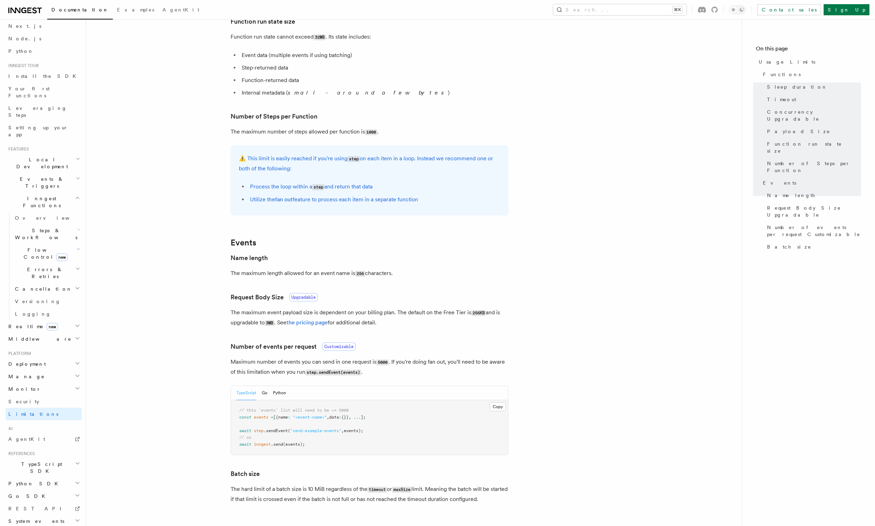
scroll to position [458, 0]
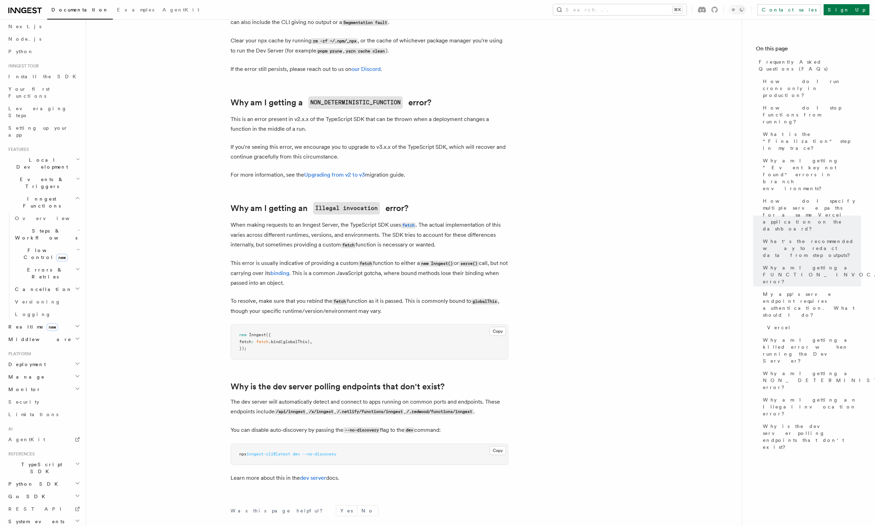
scroll to position [1091, 0]
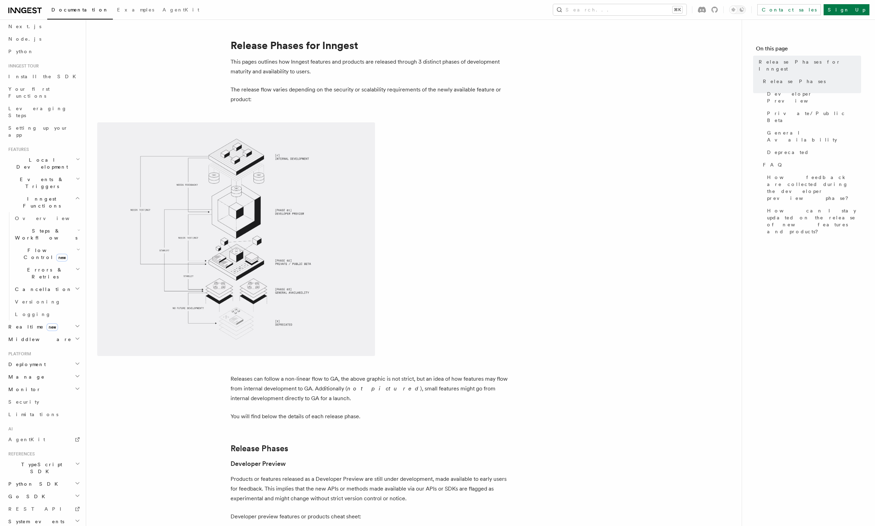
click at [318, 291] on img at bounding box center [236, 238] width 278 height 233
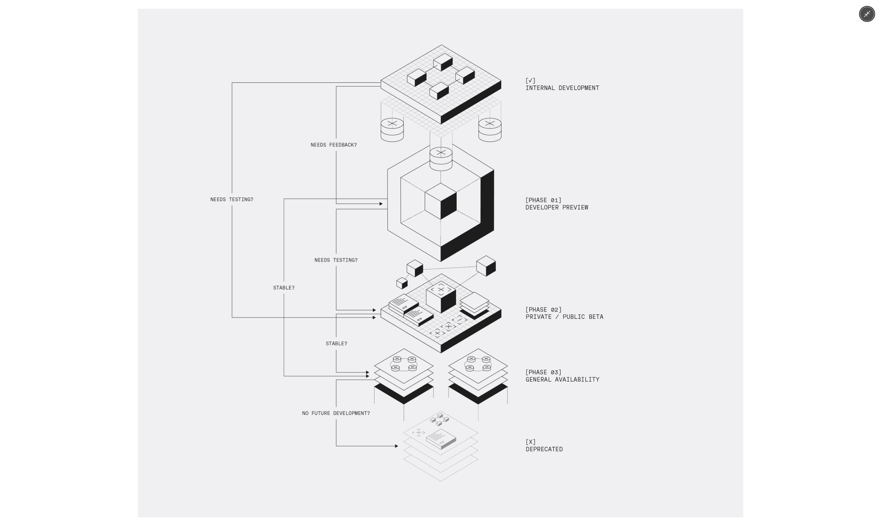
click at [561, 309] on img at bounding box center [440, 263] width 605 height 508
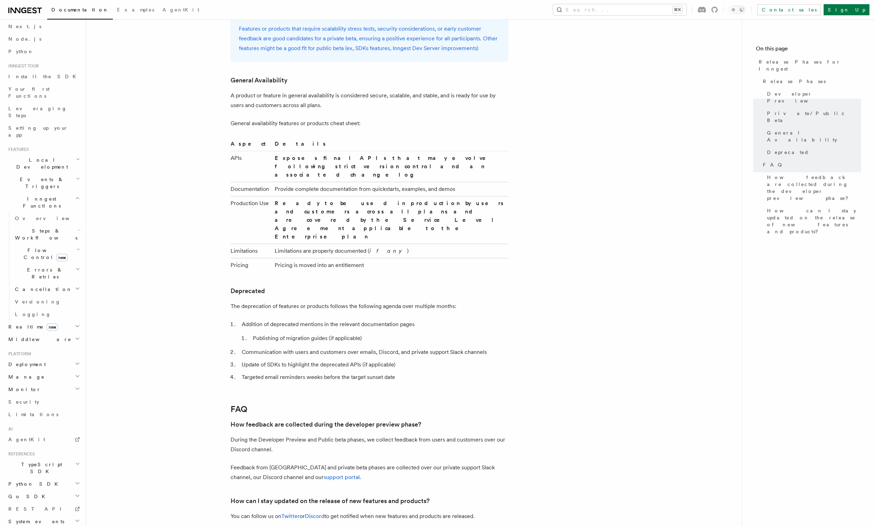
scroll to position [1039, 0]
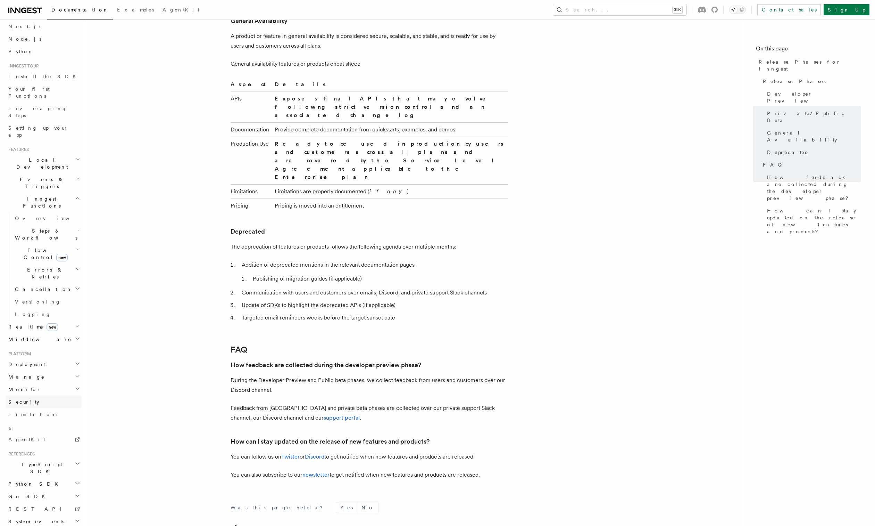
click at [44, 395] on link "Security" at bounding box center [44, 401] width 76 height 13
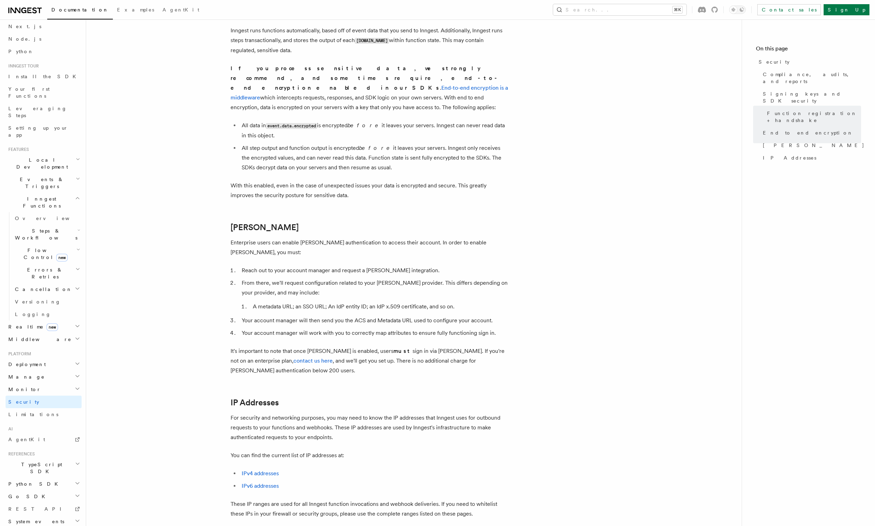
scroll to position [671, 0]
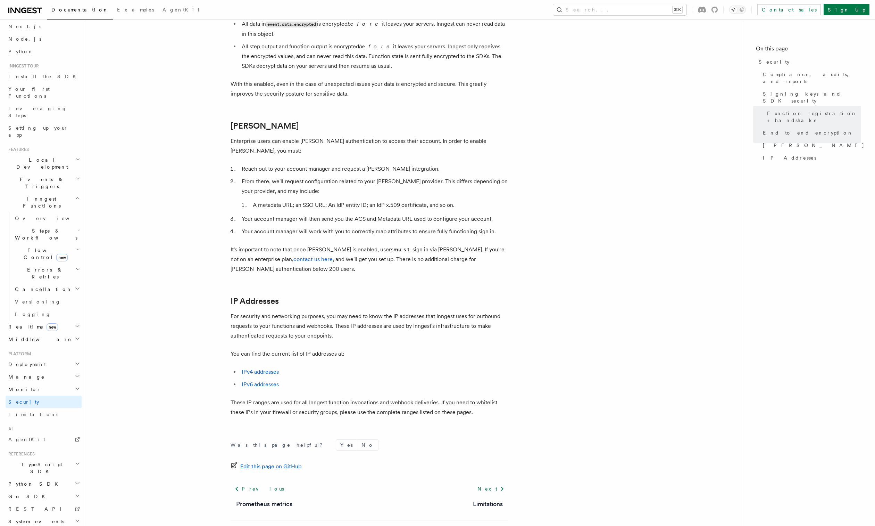
click at [17, 383] on h2 "Monitor" at bounding box center [44, 389] width 76 height 13
click at [60, 465] on link "Datadog" at bounding box center [46, 471] width 69 height 13
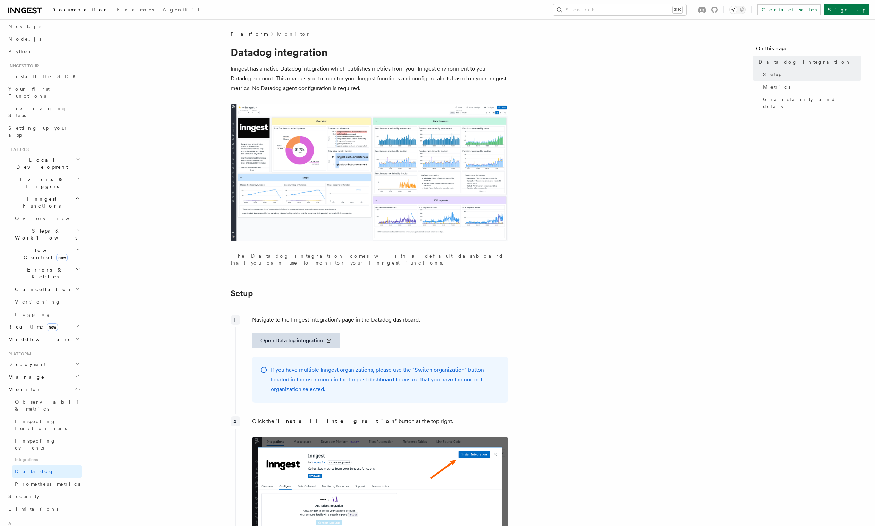
click at [401, 195] on img at bounding box center [370, 172] width 278 height 137
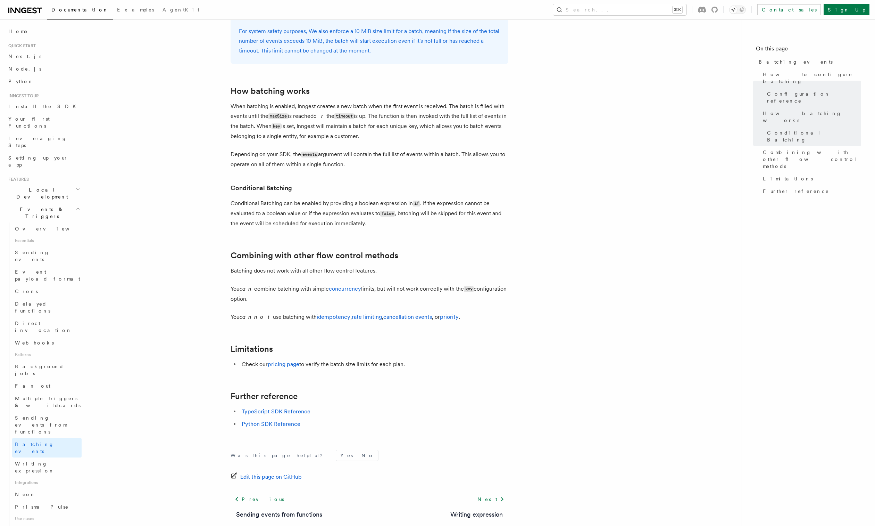
scroll to position [576, 0]
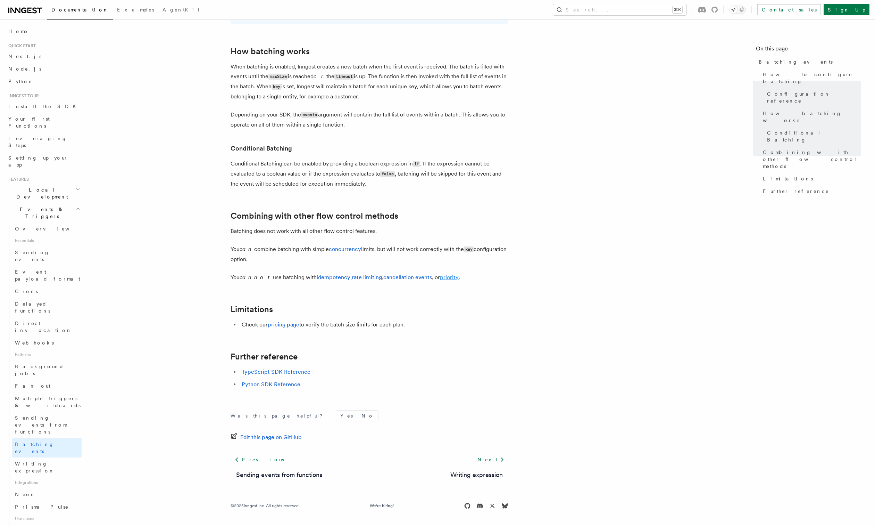
click at [440, 278] on link "priority" at bounding box center [449, 277] width 19 height 7
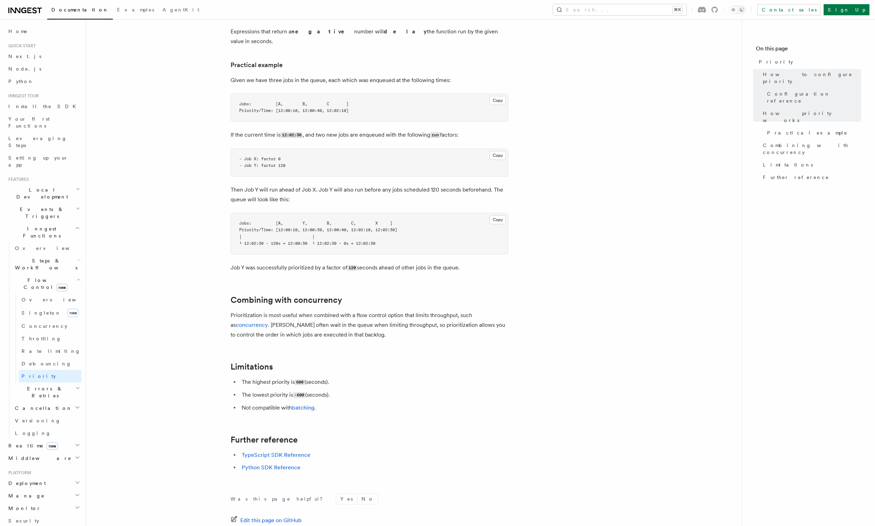
scroll to position [555, 0]
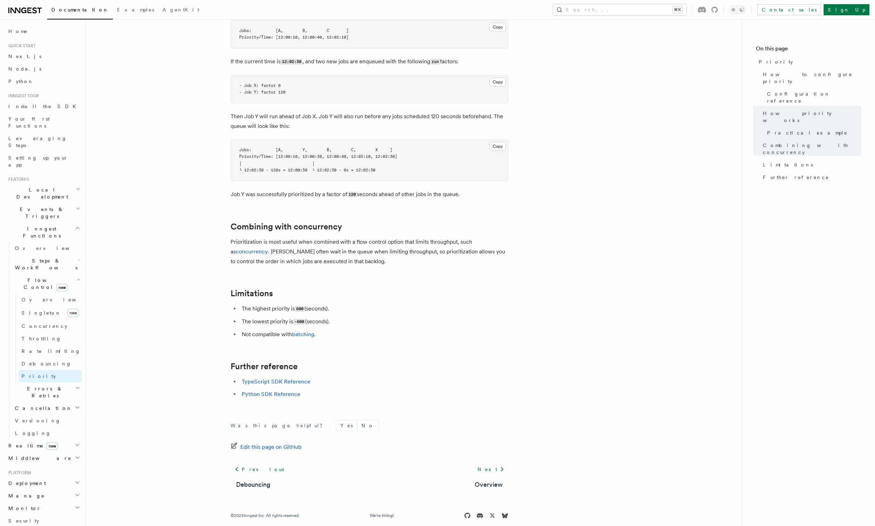
click at [37, 385] on span "Errors & Retries" at bounding box center [43, 392] width 63 height 14
click at [52, 402] on link "Overview" at bounding box center [50, 408] width 63 height 13
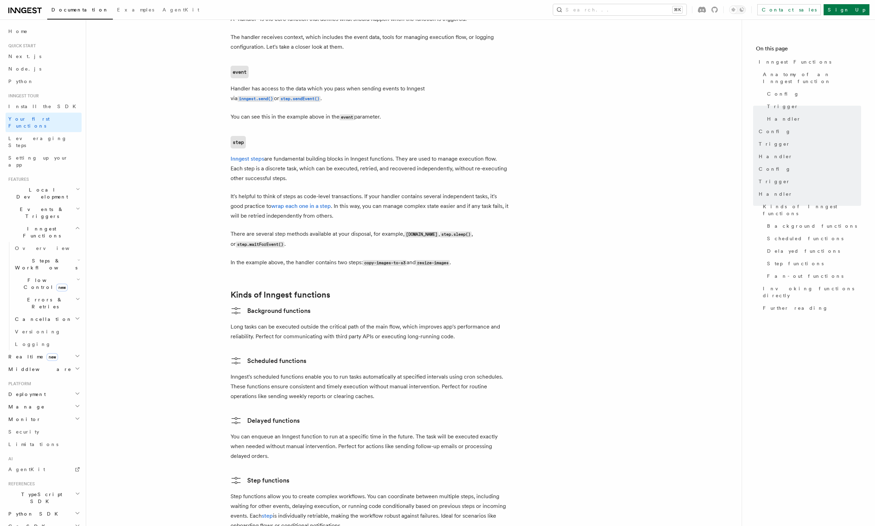
scroll to position [1177, 0]
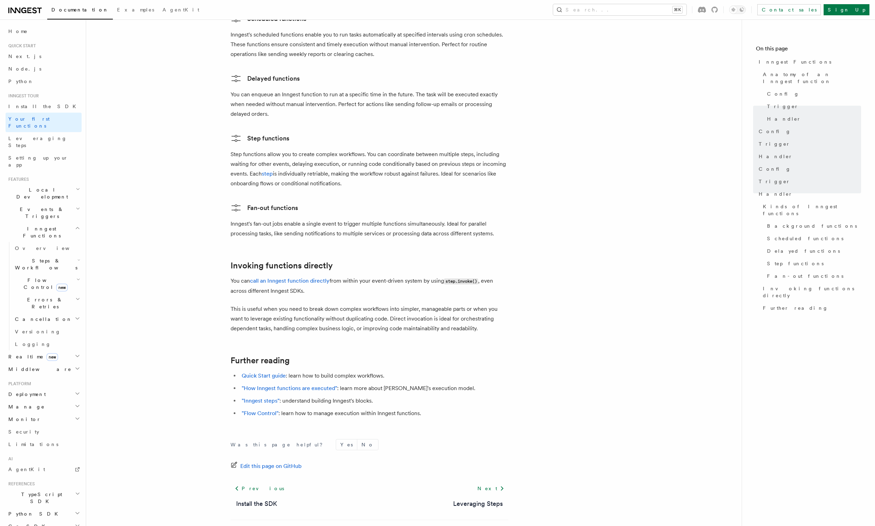
click at [58, 274] on h2 "Flow Control new" at bounding box center [46, 283] width 69 height 19
click at [56, 257] on span "Steps & Workflows" at bounding box center [44, 264] width 65 height 14
click at [48, 274] on link "Overview" at bounding box center [50, 280] width 63 height 13
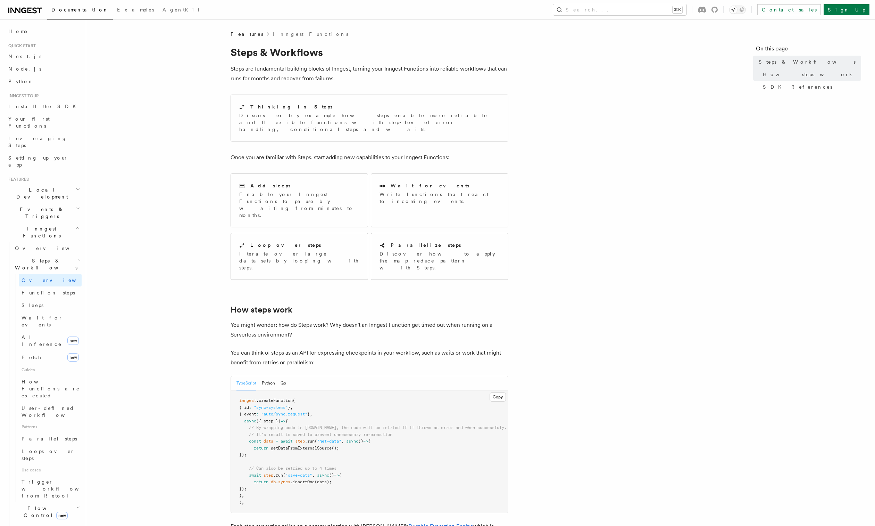
scroll to position [218, 0]
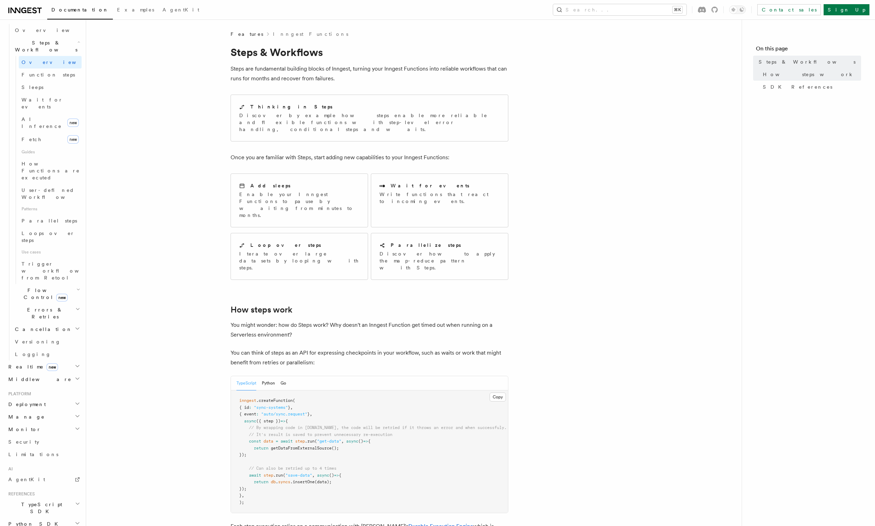
click at [53, 398] on h2 "Deployment" at bounding box center [44, 404] width 76 height 13
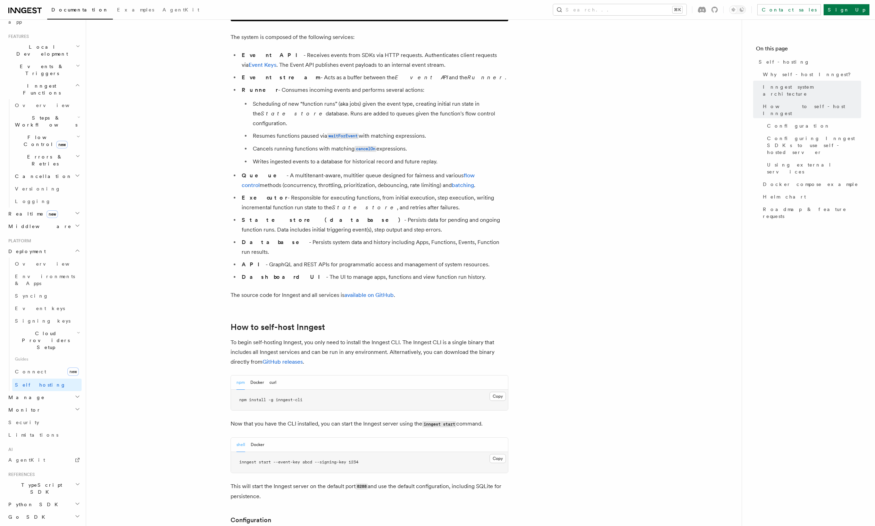
scroll to position [402, 0]
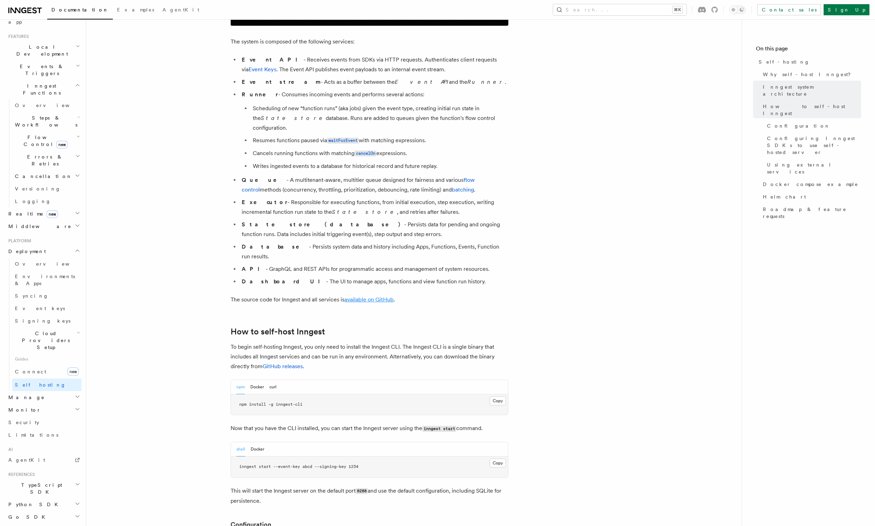
click at [377, 296] on link "available on GitHub" at bounding box center [369, 299] width 49 height 7
